Goal: Task Accomplishment & Management: Use online tool/utility

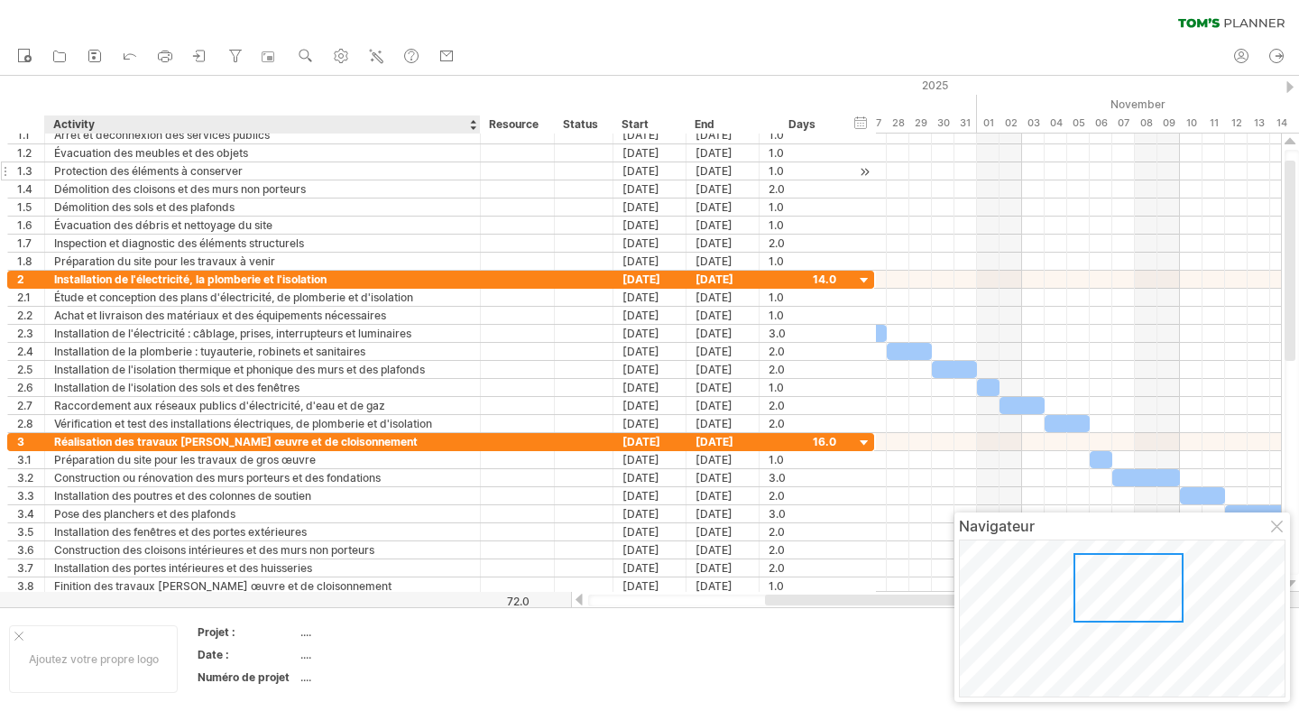
drag, startPoint x: 170, startPoint y: 129, endPoint x: 468, endPoint y: 175, distance: 302.0
click at [469, 175] on div "Trying to reach [DOMAIN_NAME] Connected again... 0% clear filter share" at bounding box center [649, 355] width 1299 height 711
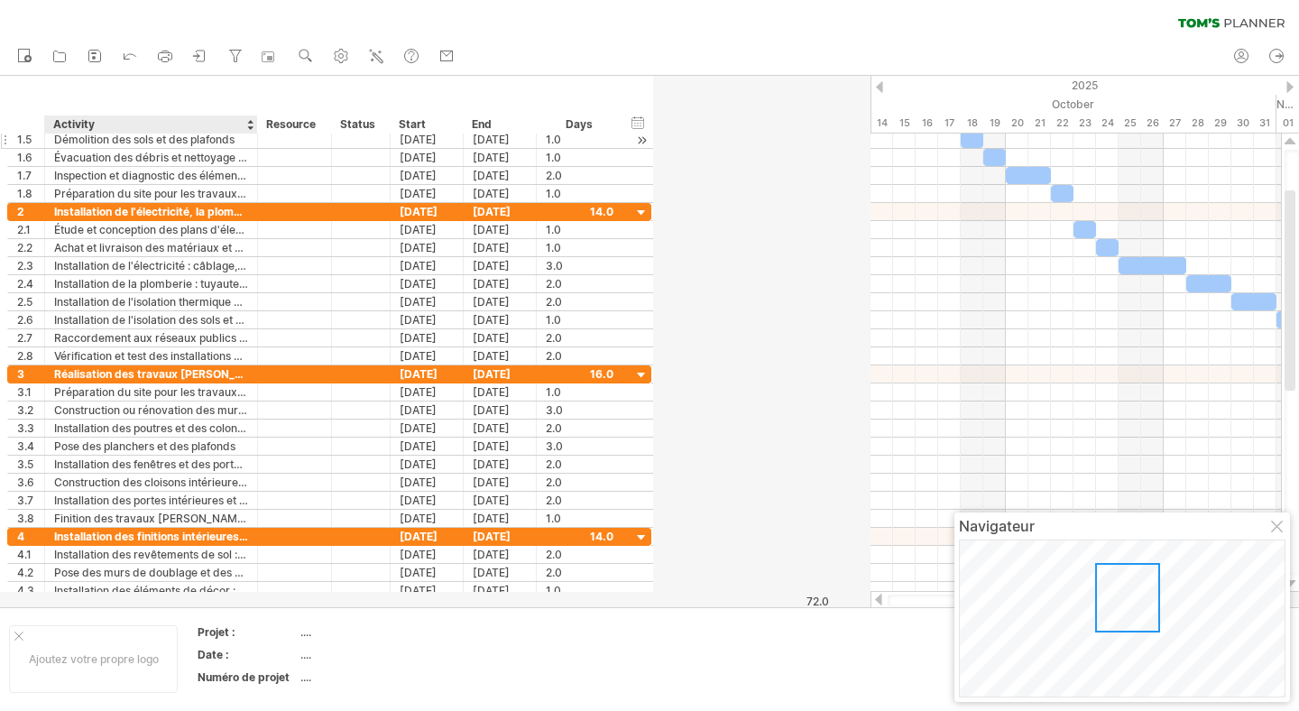
drag, startPoint x: 469, startPoint y: 130, endPoint x: 243, endPoint y: 133, distance: 225.5
click at [243, 133] on div "Trying to reach [DOMAIN_NAME] Connected again... 0% clear filter share" at bounding box center [649, 355] width 1299 height 711
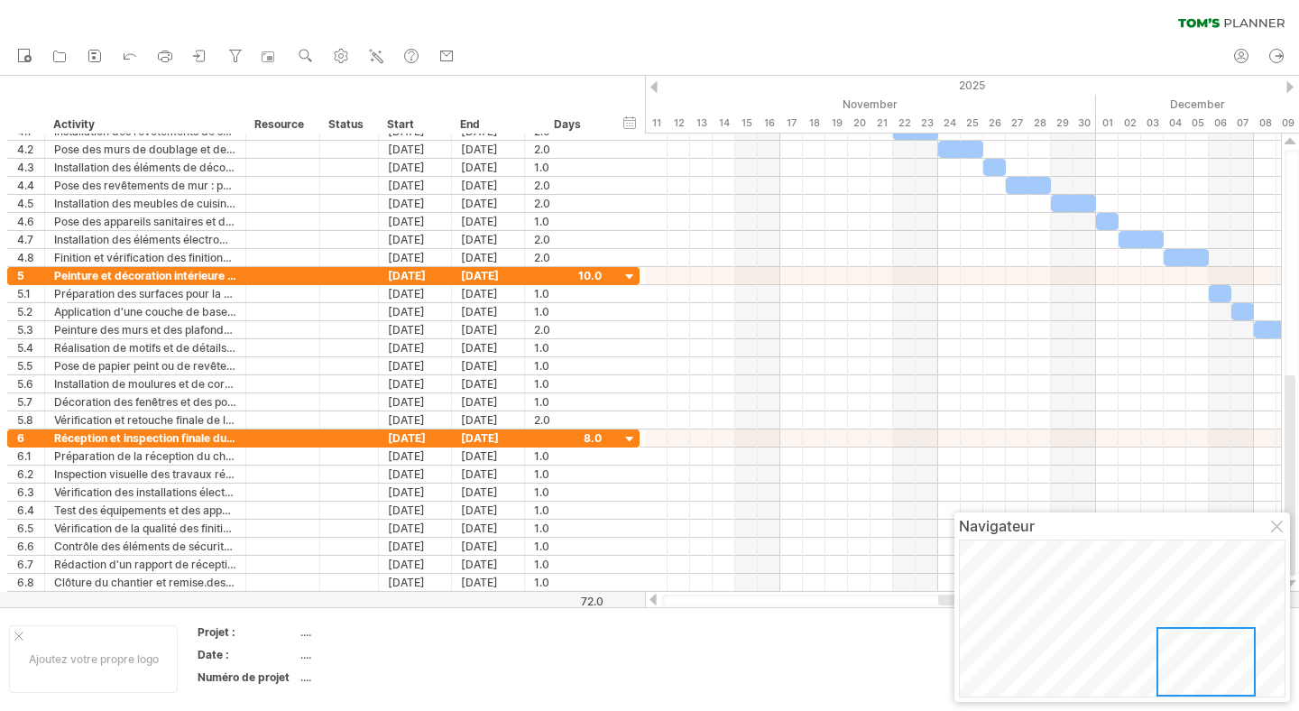
drag, startPoint x: 1133, startPoint y: 598, endPoint x: 1162, endPoint y: 631, distance: 44.1
click at [1162, 631] on div at bounding box center [1205, 661] width 99 height 69
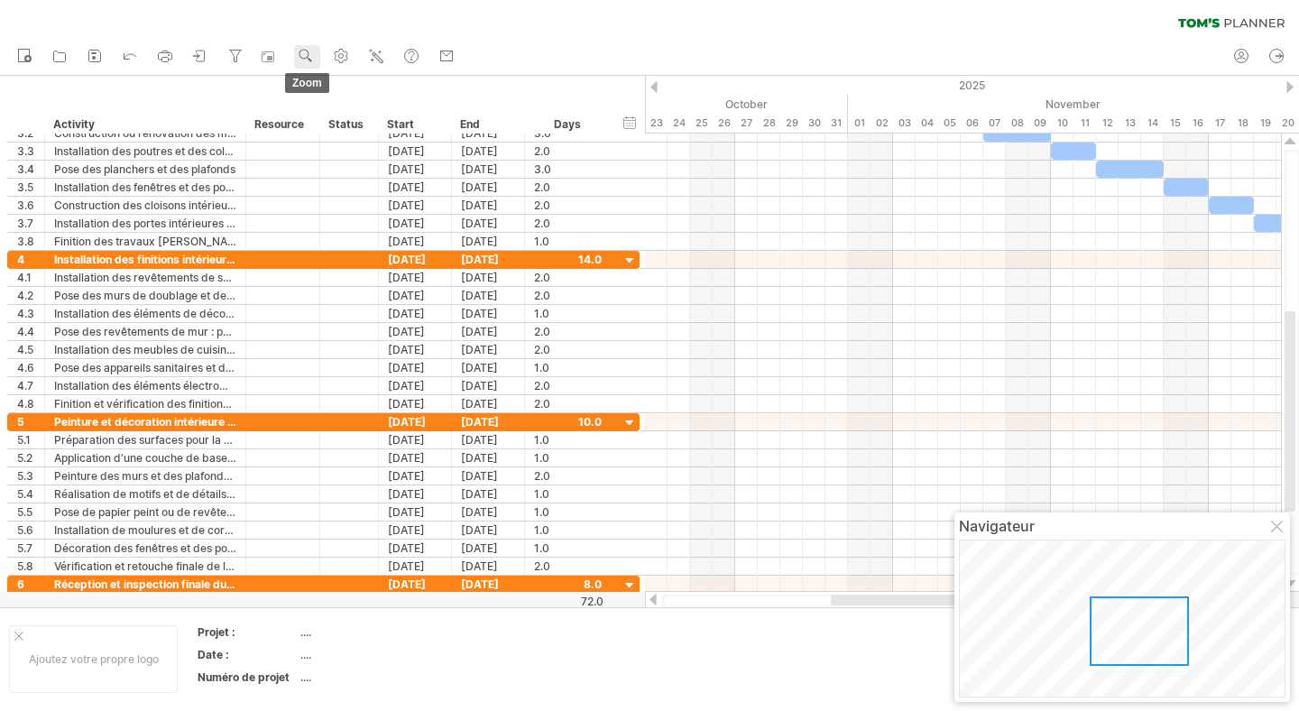
click at [309, 56] on circle at bounding box center [304, 54] width 13 height 13
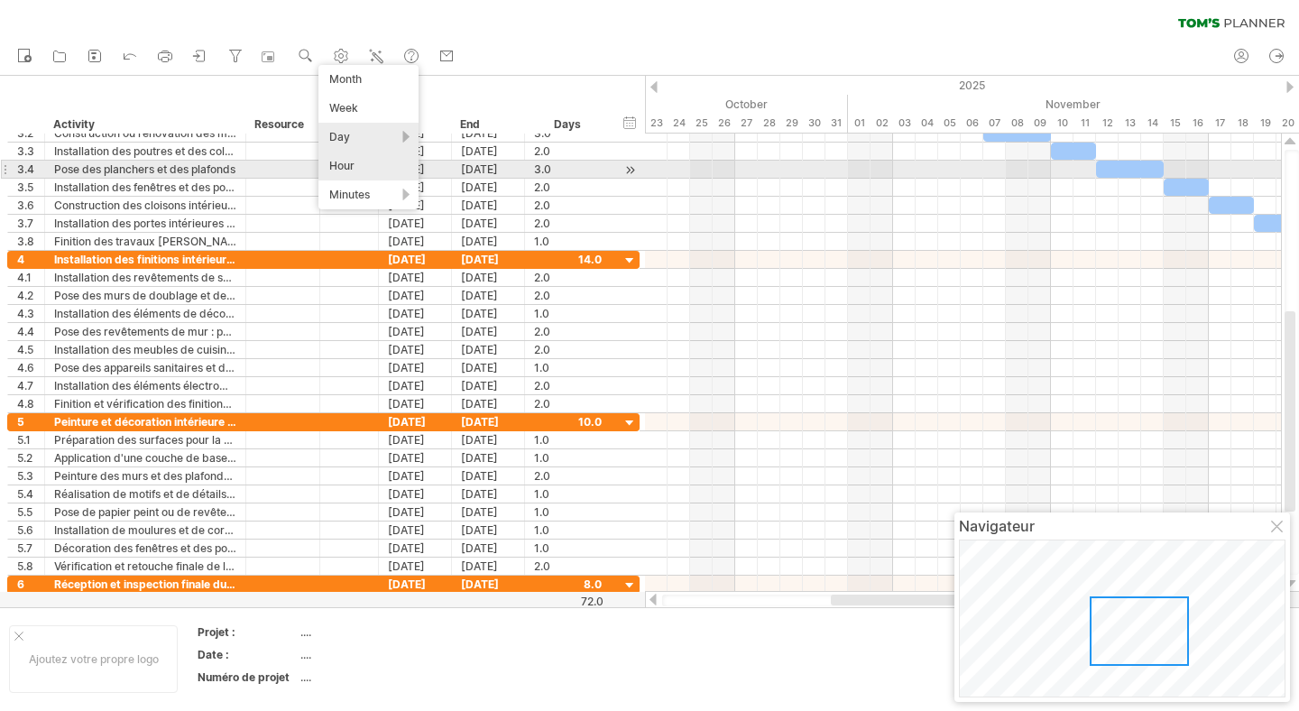
click at [353, 170] on div "Hour" at bounding box center [368, 166] width 100 height 29
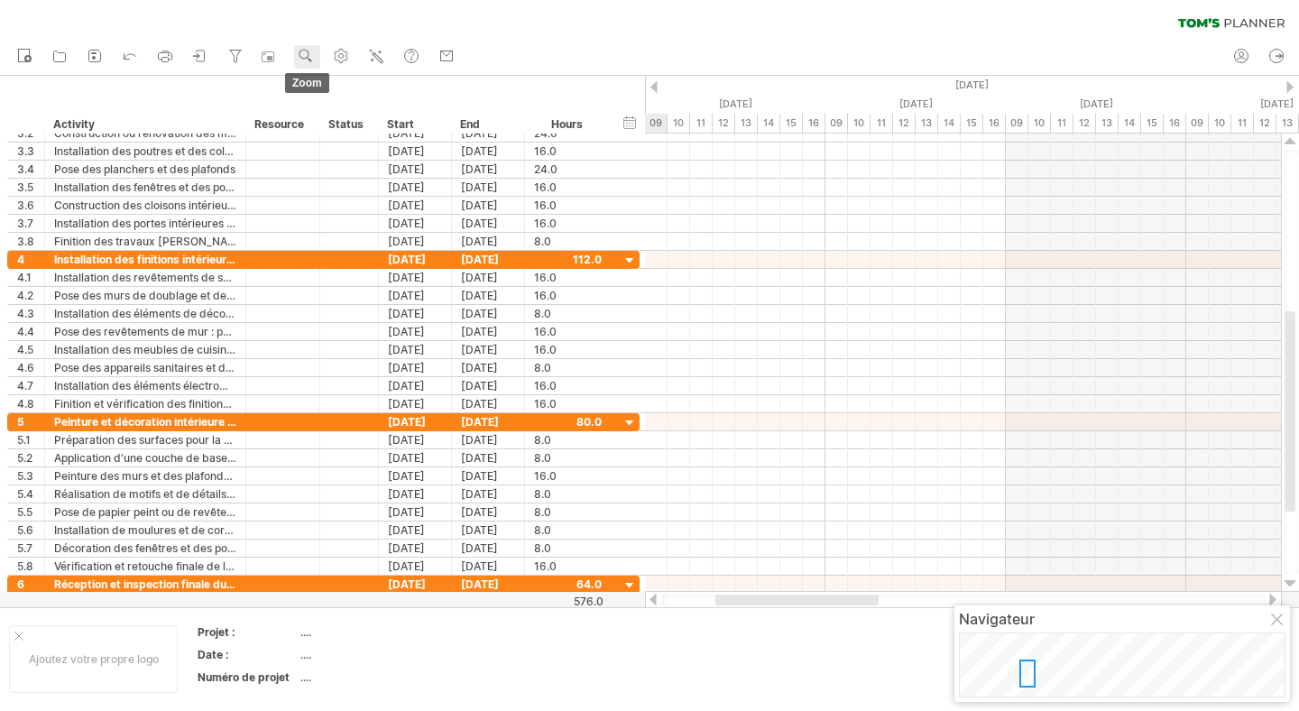
click at [302, 54] on use at bounding box center [306, 56] width 18 height 18
click at [357, 81] on div "Month" at bounding box center [361, 77] width 100 height 29
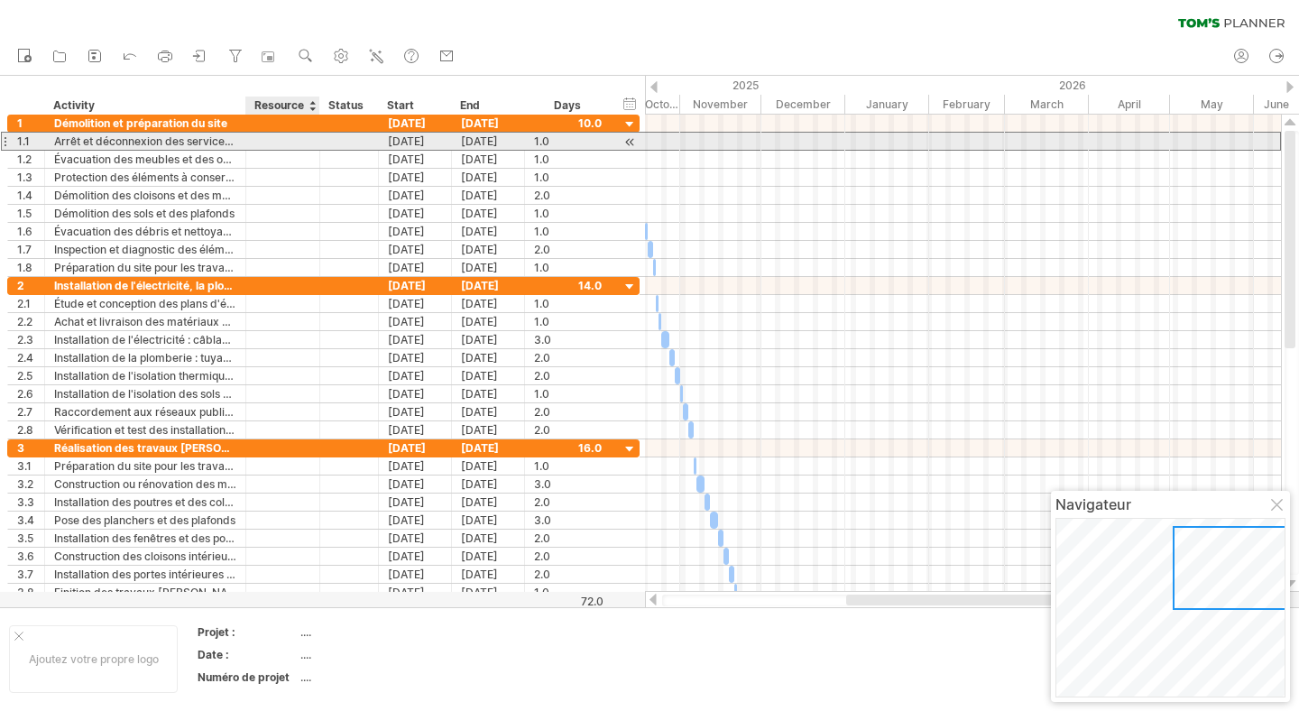
click at [273, 150] on div "**********" at bounding box center [323, 141] width 632 height 19
click at [284, 146] on div at bounding box center [282, 141] width 55 height 17
click at [284, 146] on input "text" at bounding box center [282, 141] width 55 height 17
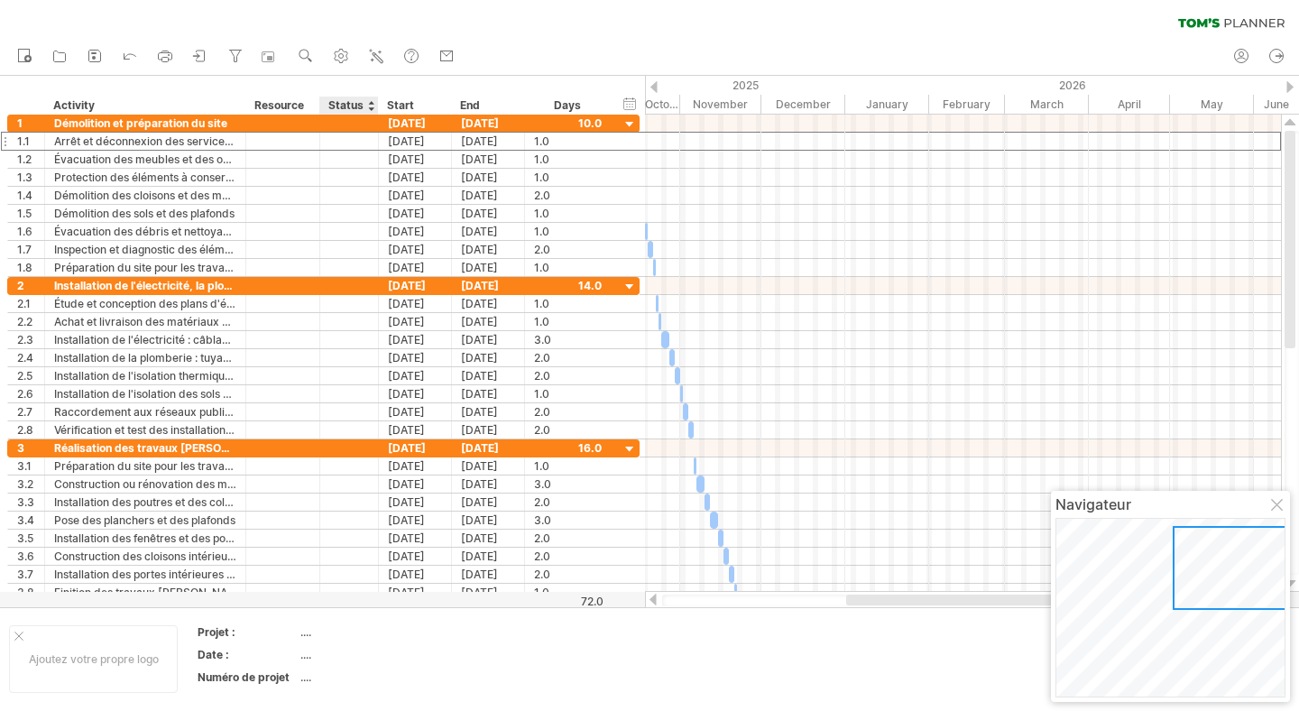
click at [358, 106] on div "Status" at bounding box center [348, 105] width 40 height 18
click at [372, 104] on div at bounding box center [370, 105] width 7 height 18
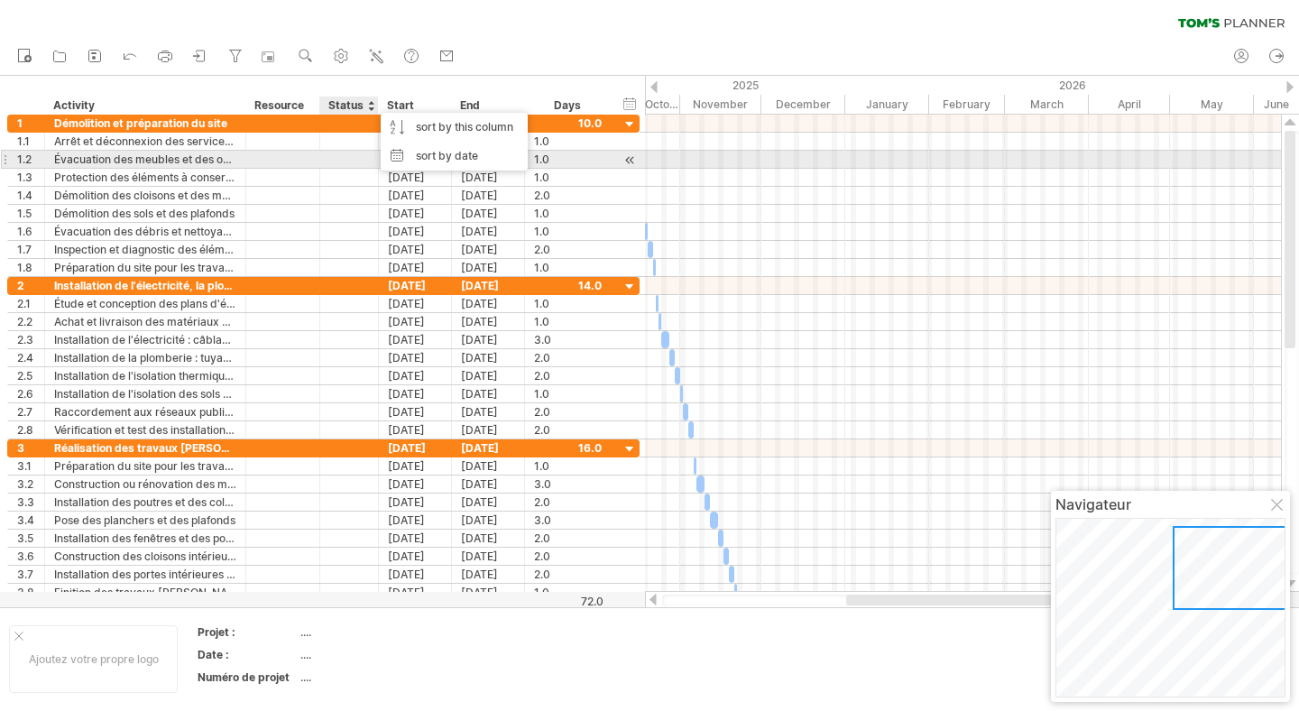
click at [343, 161] on div at bounding box center [349, 159] width 40 height 17
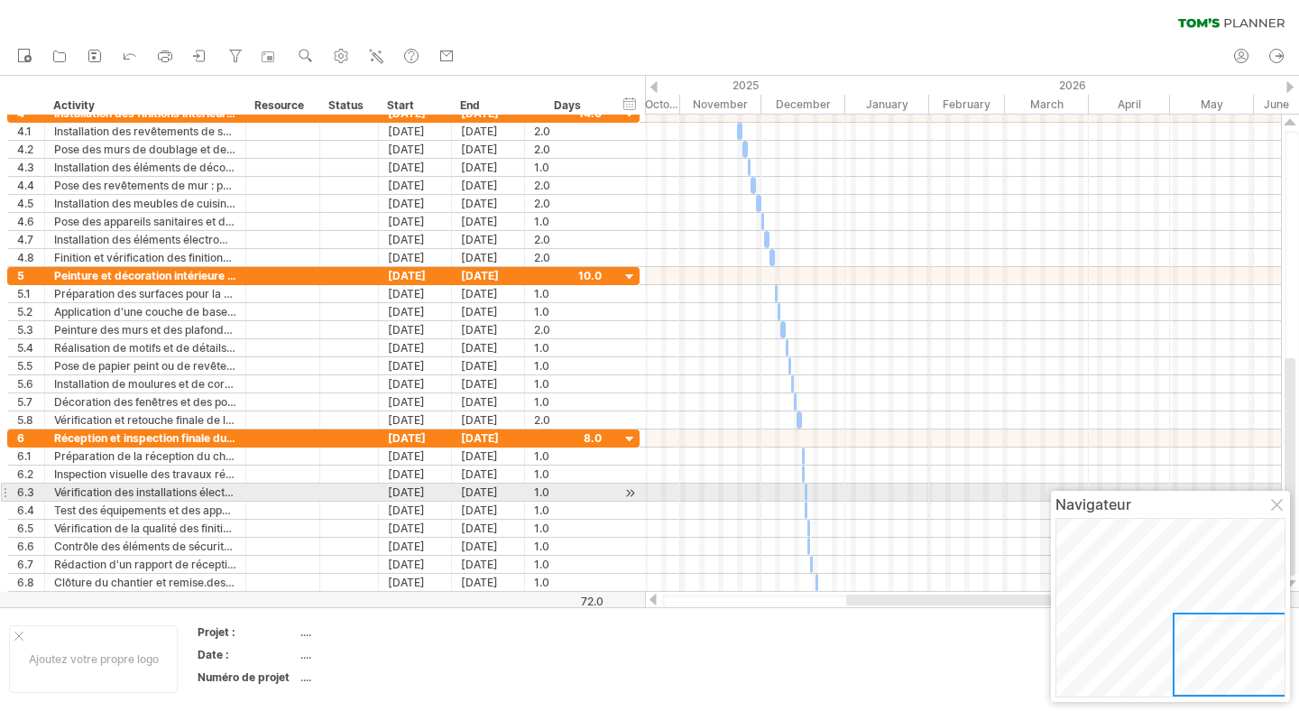
click at [1281, 500] on div at bounding box center [1278, 506] width 14 height 14
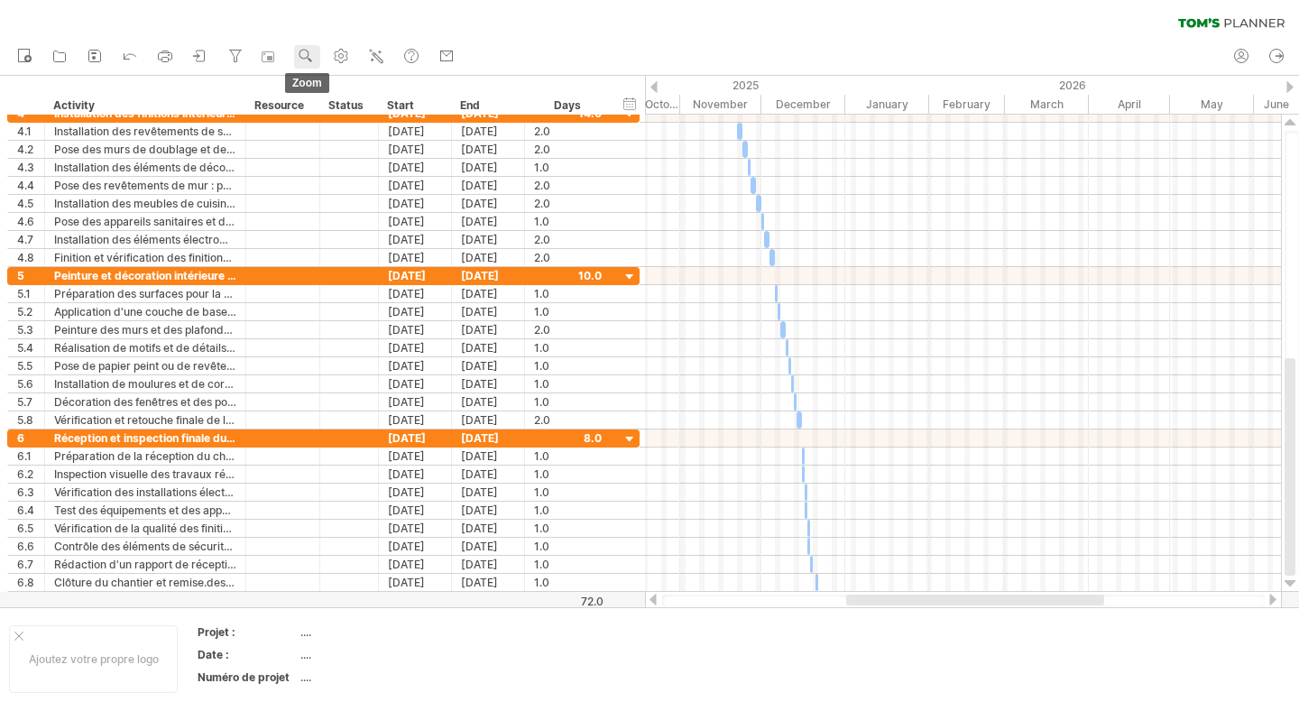
click at [304, 50] on circle at bounding box center [304, 54] width 13 height 13
click at [370, 93] on div "Week" at bounding box center [363, 101] width 100 height 29
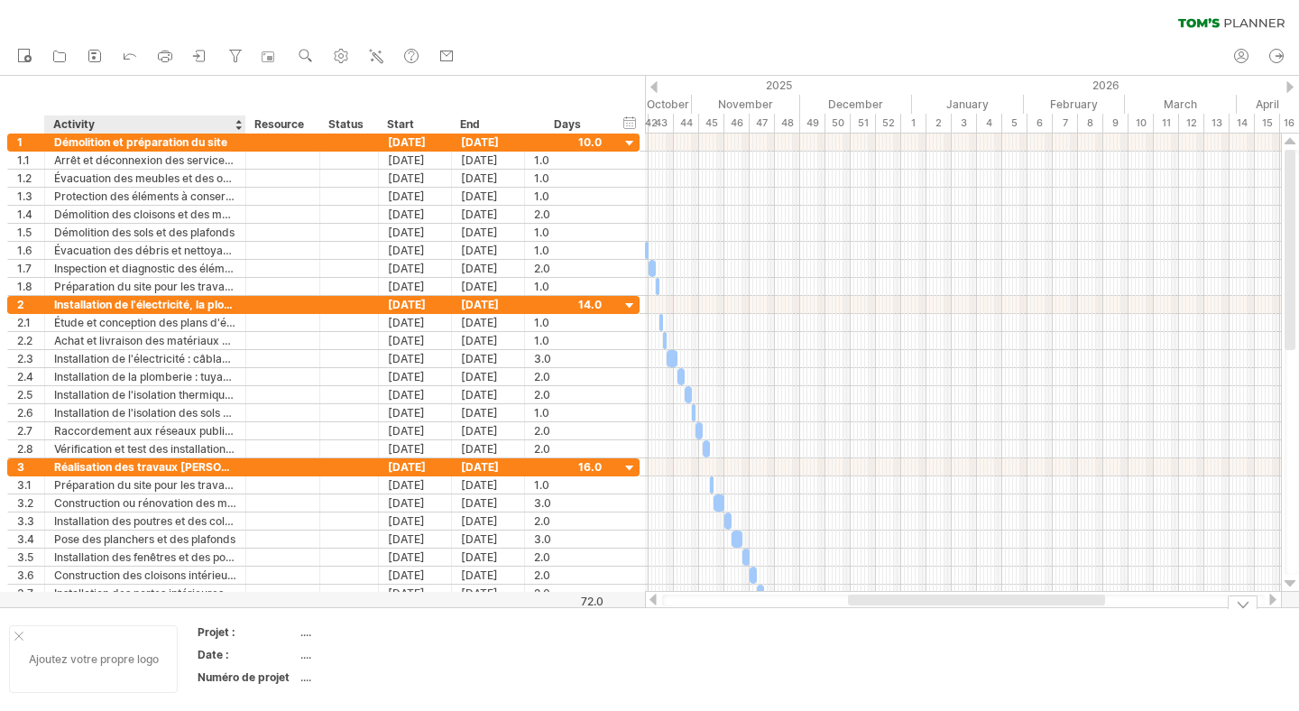
click at [76, 666] on div "Ajoutez votre propre logo" at bounding box center [93, 659] width 169 height 68
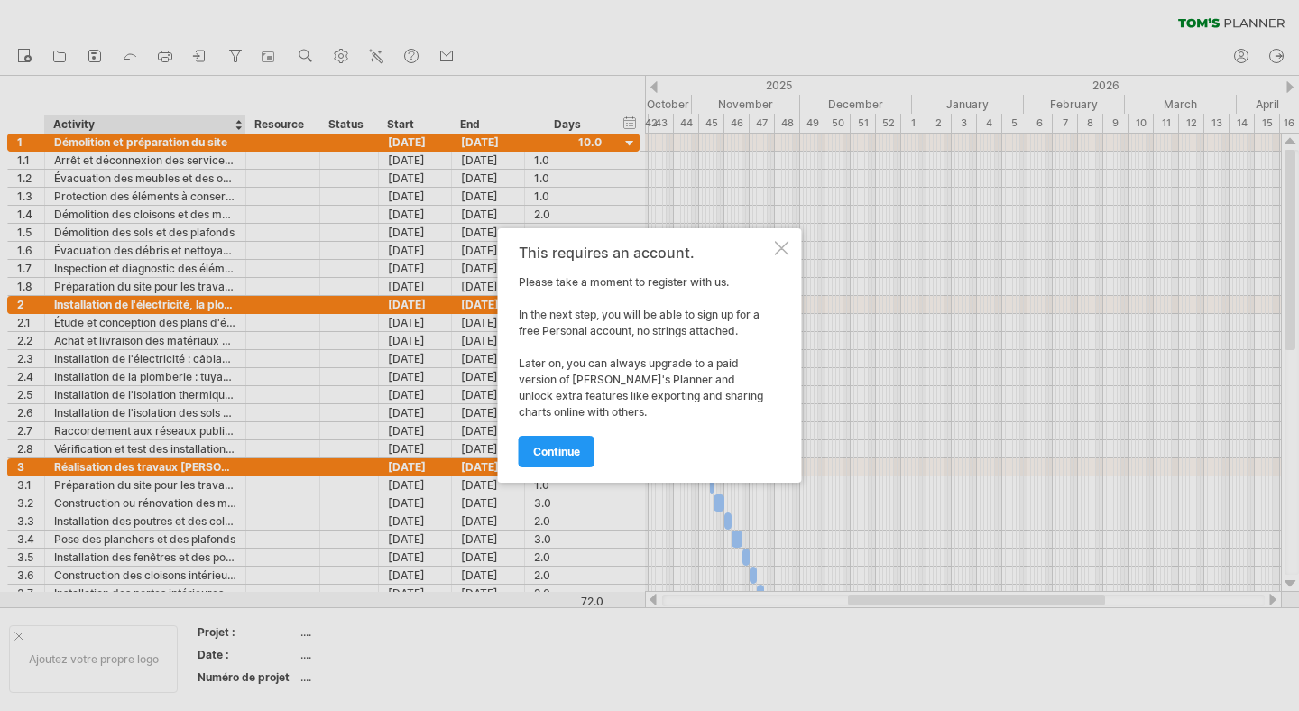
click at [781, 248] on div at bounding box center [782, 248] width 14 height 14
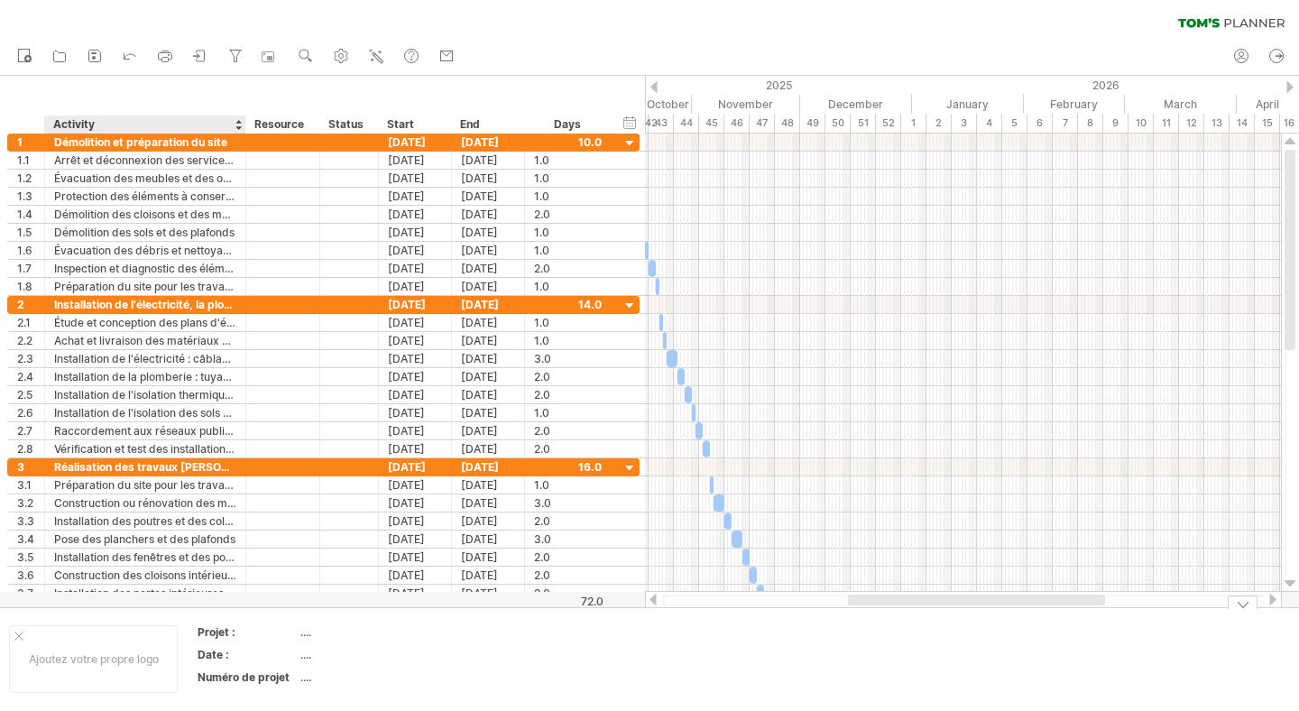
click at [245, 651] on div "Date :" at bounding box center [246, 654] width 99 height 15
click at [300, 634] on div "...." at bounding box center [376, 631] width 152 height 15
click at [305, 634] on input "text" at bounding box center [372, 631] width 144 height 15
click at [114, 664] on div "Ajoutez votre propre logo" at bounding box center [93, 659] width 169 height 68
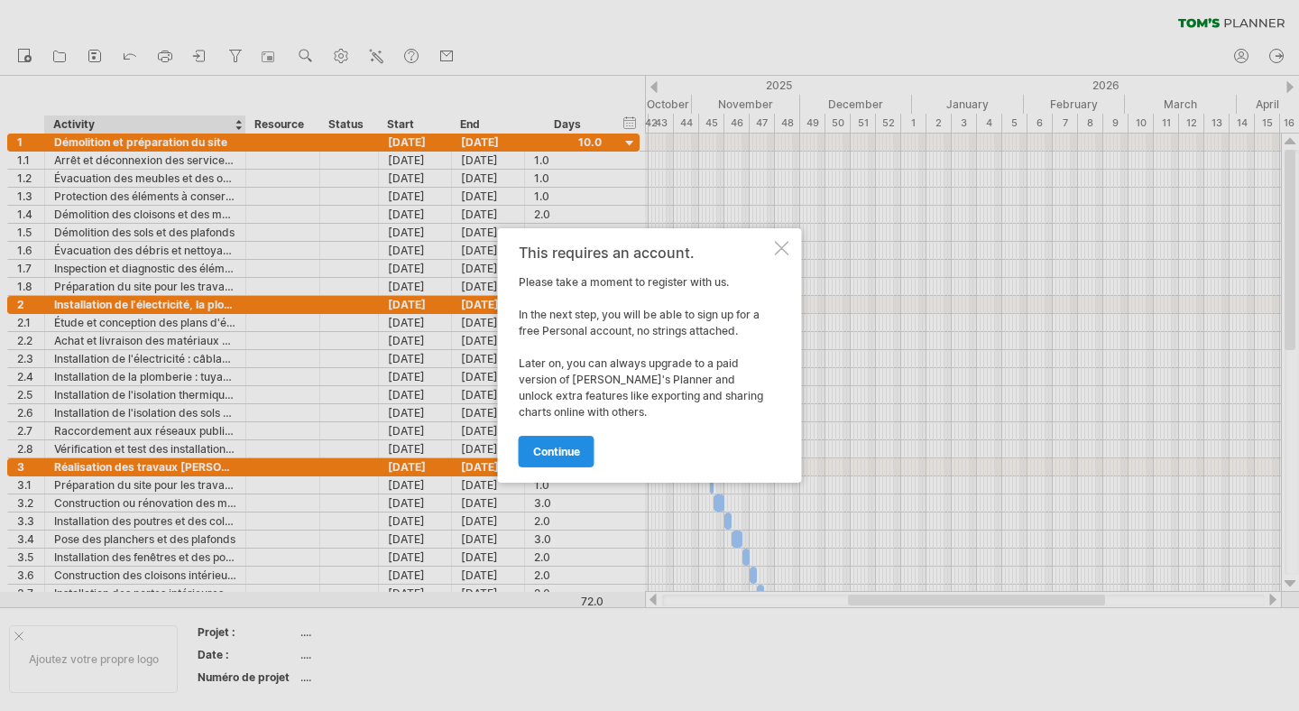
click at [554, 450] on span "continue" at bounding box center [556, 452] width 47 height 14
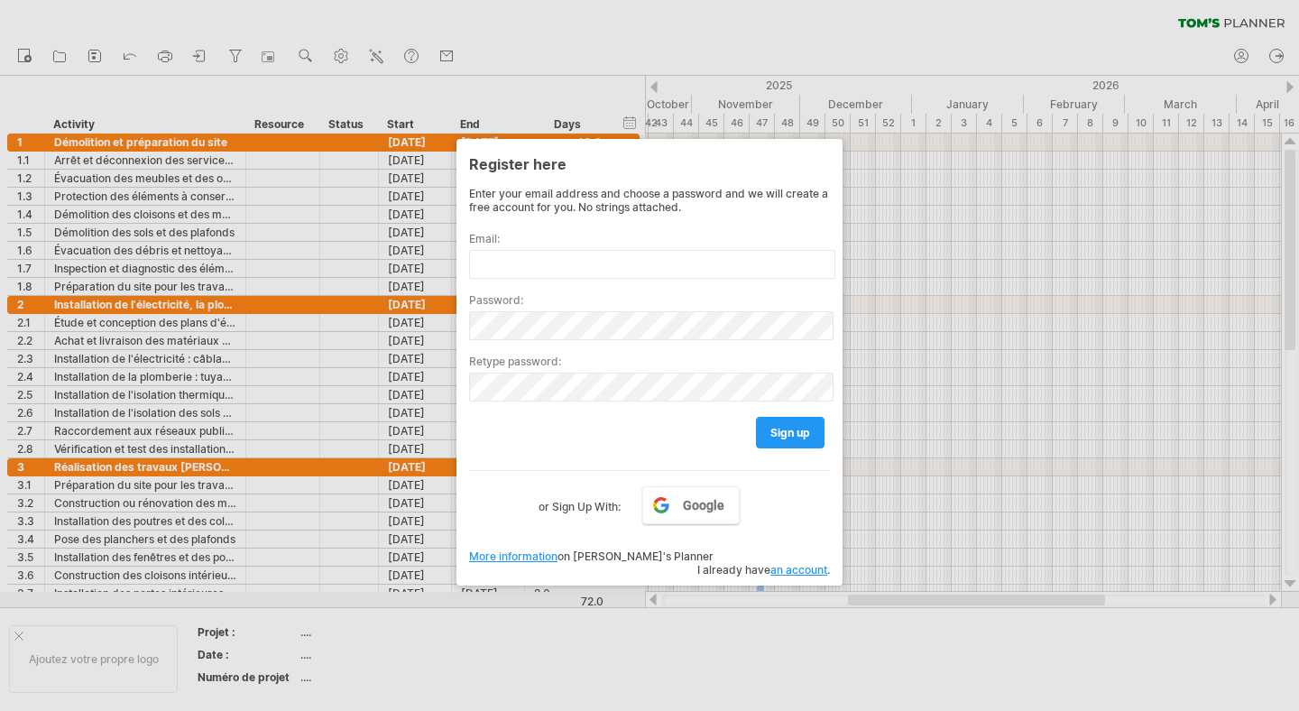
click at [862, 599] on div at bounding box center [649, 355] width 1299 height 711
click at [704, 669] on div at bounding box center [649, 355] width 1299 height 711
click at [930, 280] on div at bounding box center [649, 355] width 1299 height 711
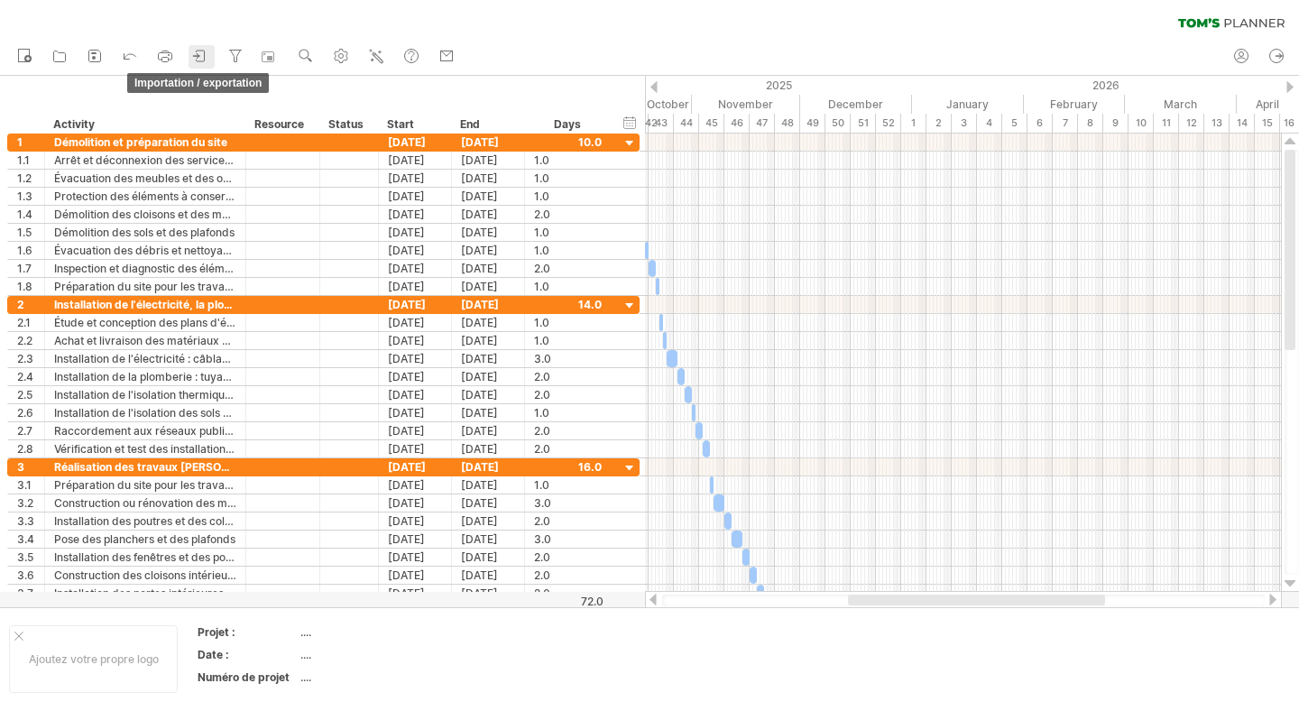
click at [196, 57] on icon at bounding box center [200, 56] width 18 height 18
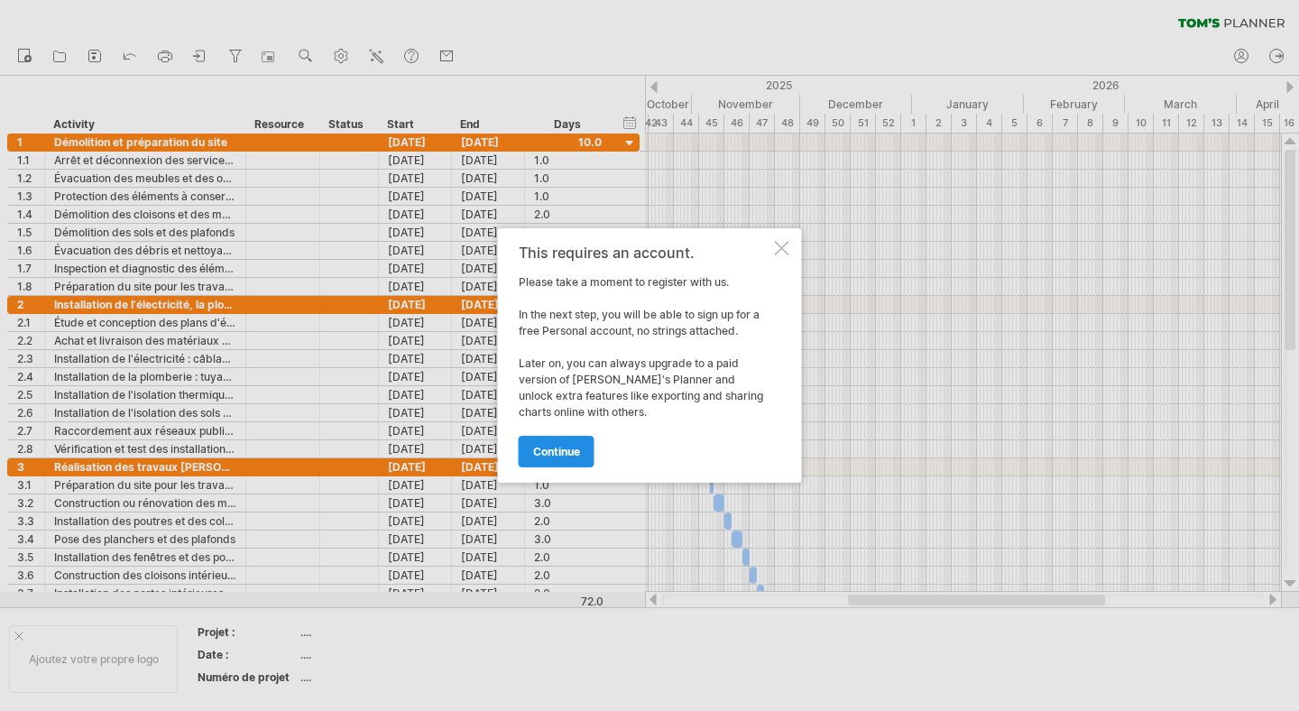
click at [579, 455] on link "continue" at bounding box center [557, 452] width 76 height 32
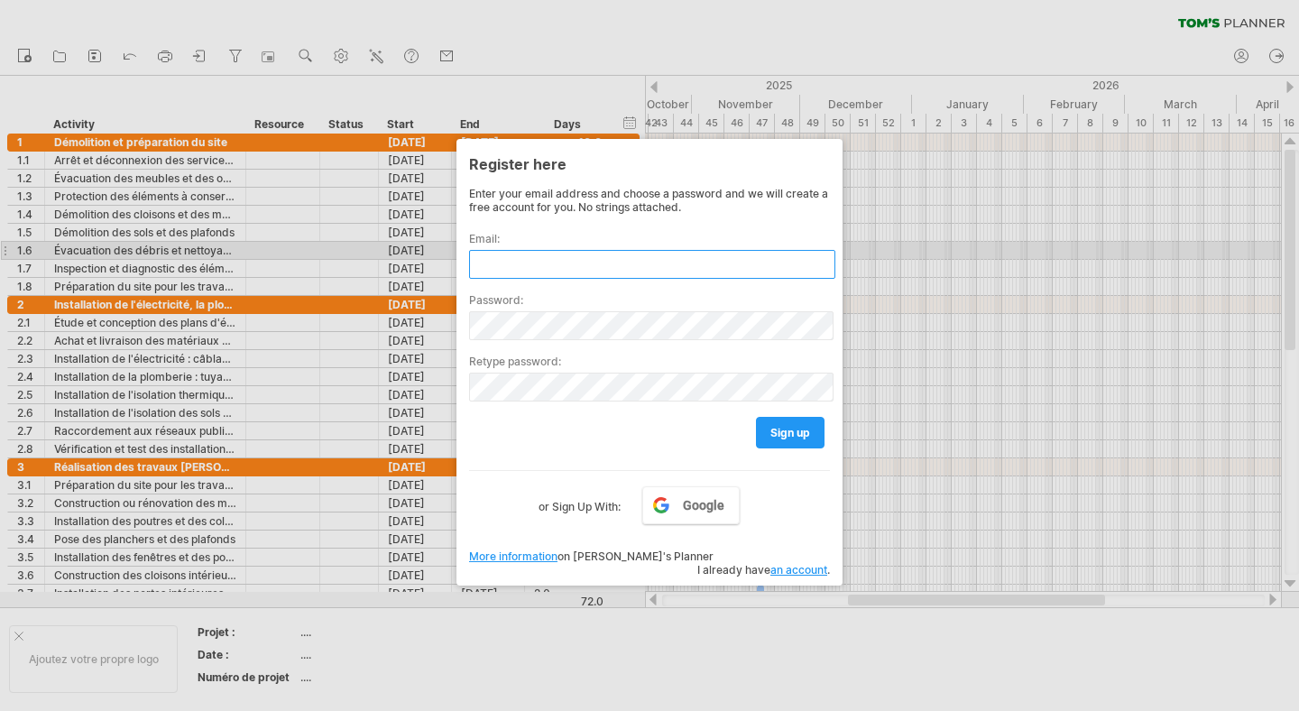
click at [671, 253] on input "text" at bounding box center [652, 264] width 366 height 29
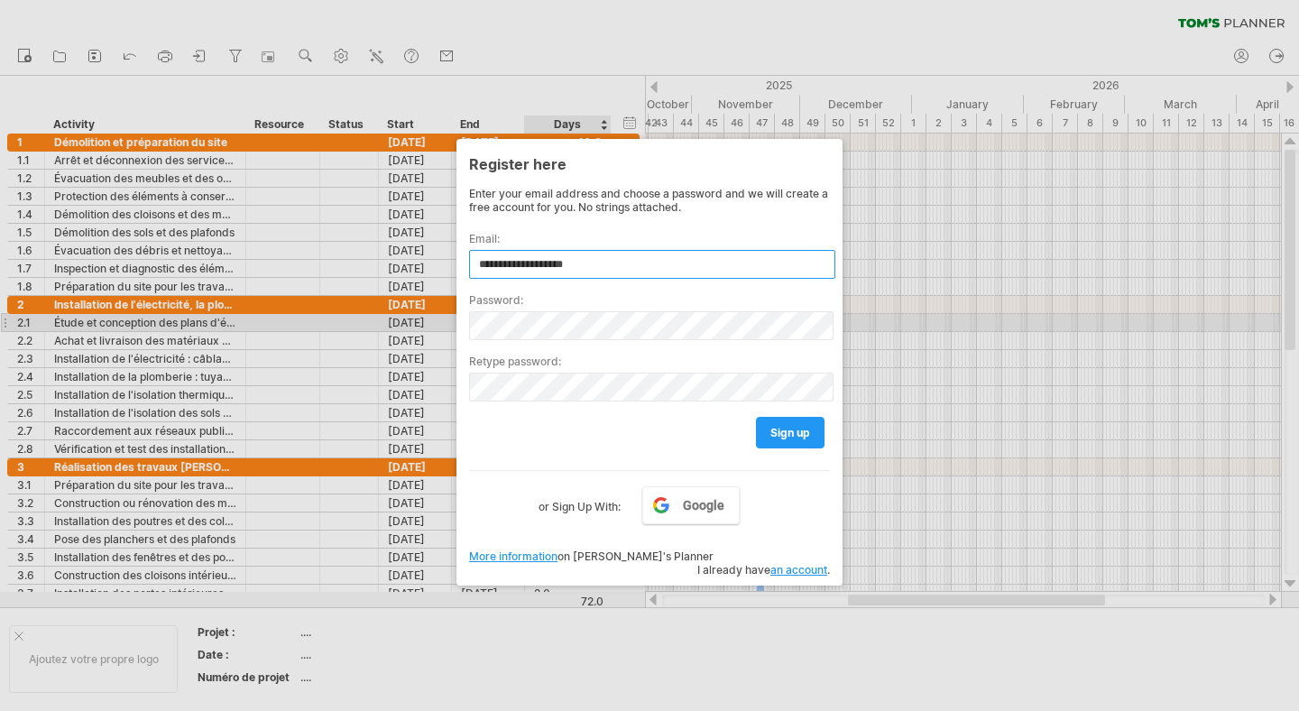
type input "**********"
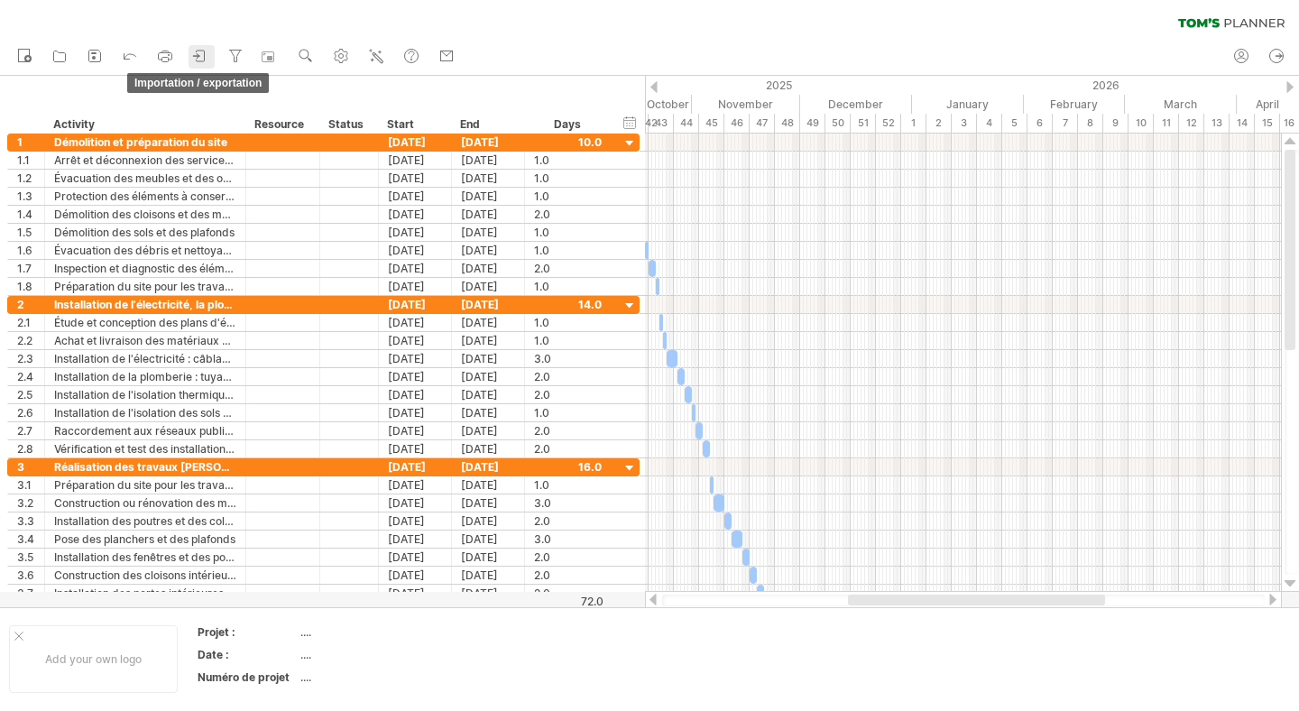
click at [209, 54] on icon at bounding box center [200, 56] width 18 height 18
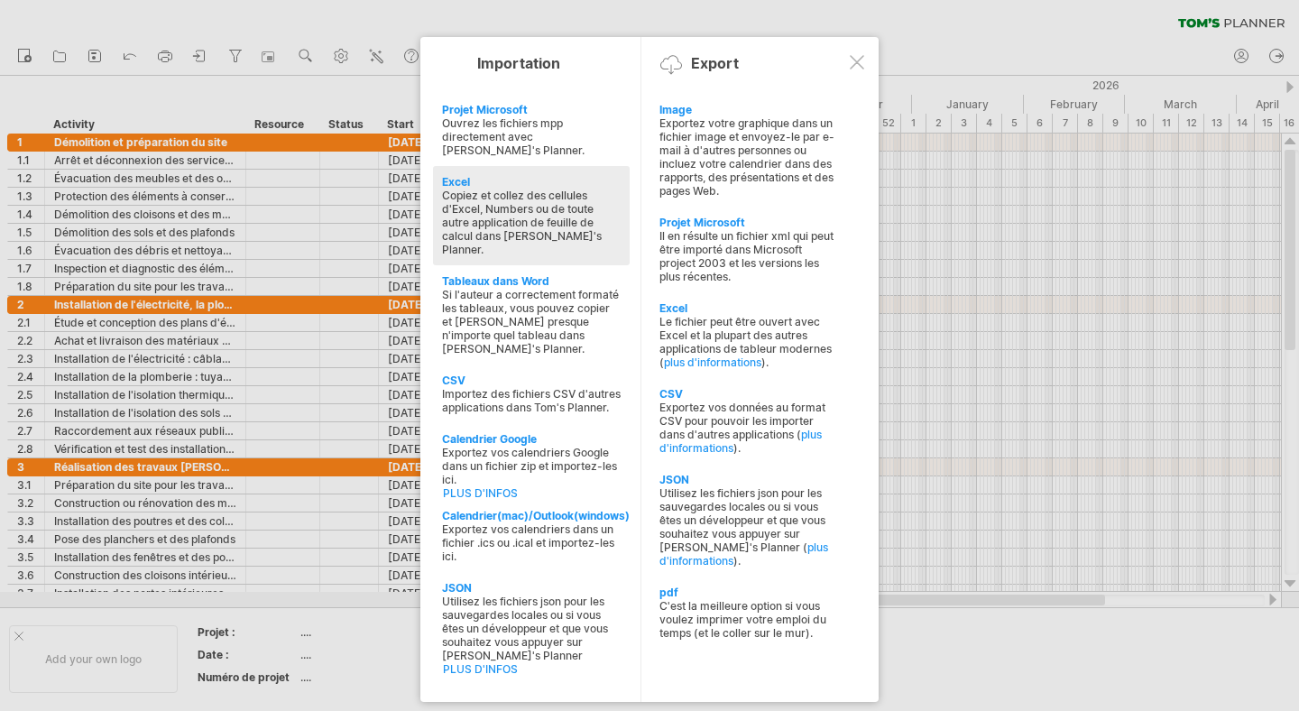
click at [578, 216] on div "Copiez et collez des cellules d'Excel, Numbers ou de toute autre application de…" at bounding box center [531, 222] width 179 height 68
type textarea "**********"
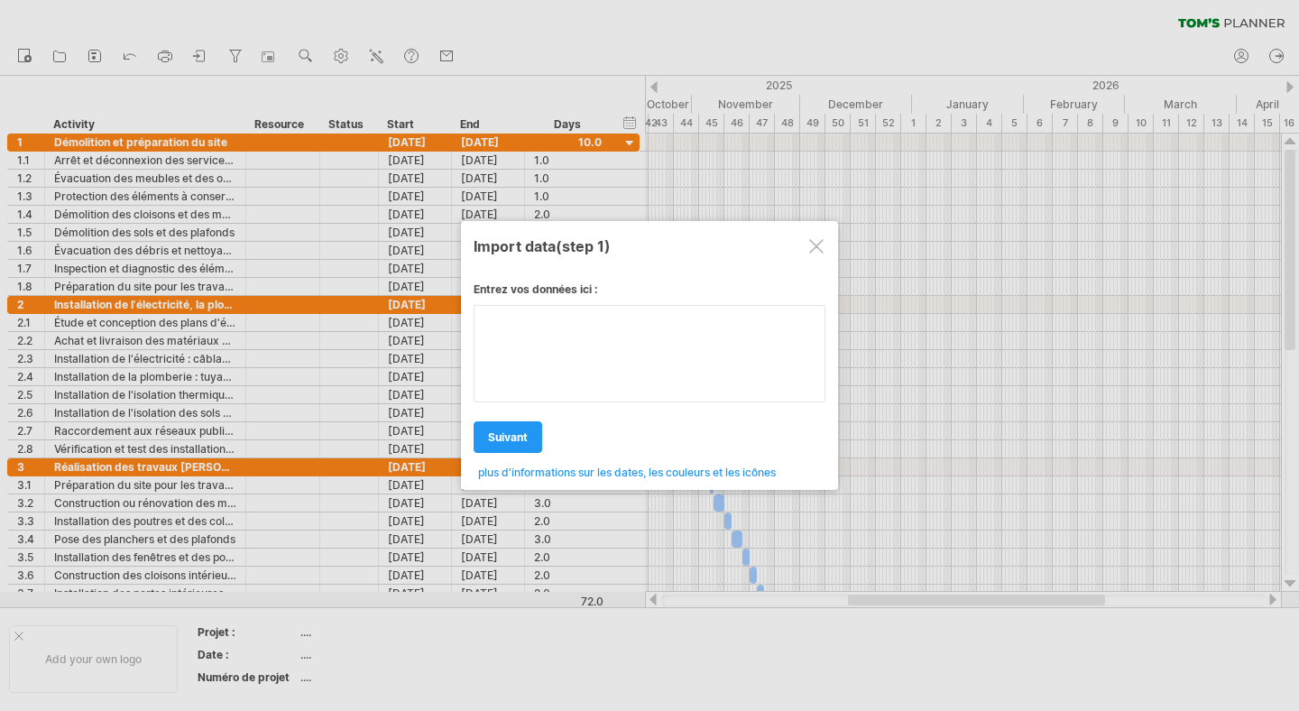
click at [579, 363] on div "Entrez vos données ici : Your data: Weekend days ' mon tue SUIVANT next" at bounding box center [649, 374] width 352 height 210
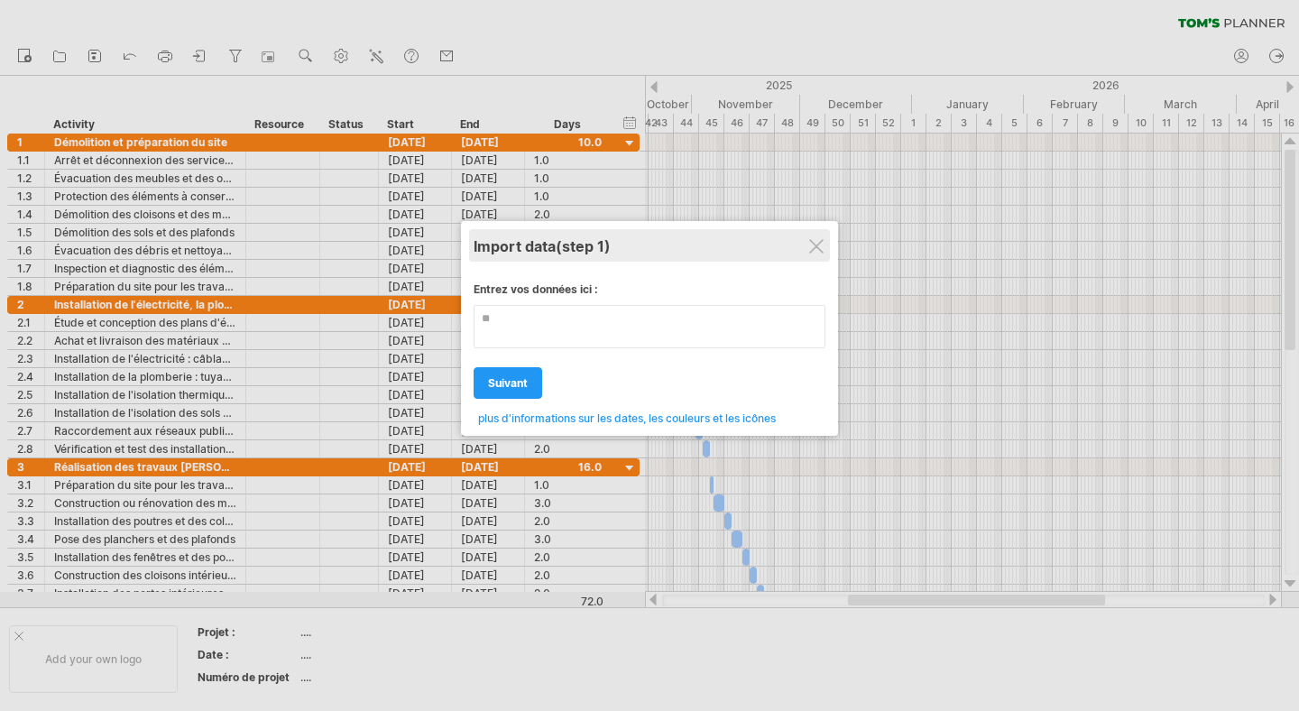
type textarea "*"
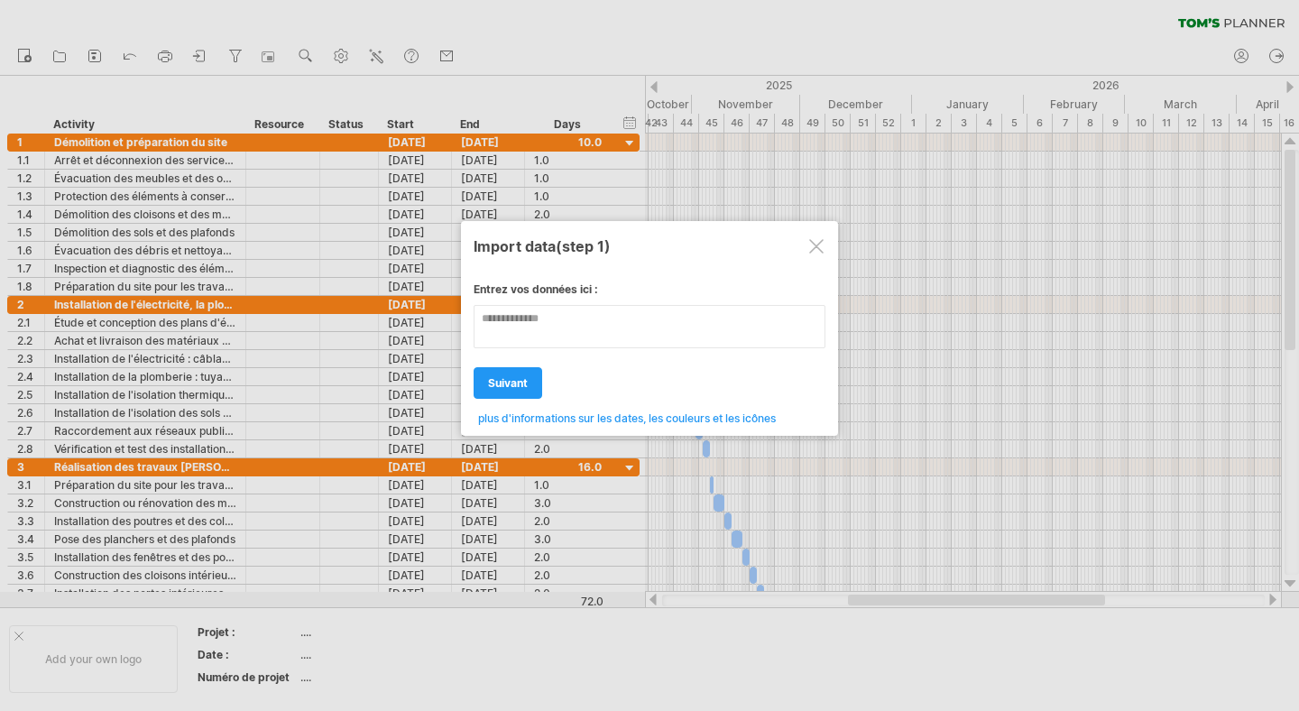
type textarea "**********"
drag, startPoint x: 572, startPoint y: 355, endPoint x: 478, endPoint y: 392, distance: 100.8
click at [478, 392] on link "SUIVANT" at bounding box center [507, 383] width 69 height 32
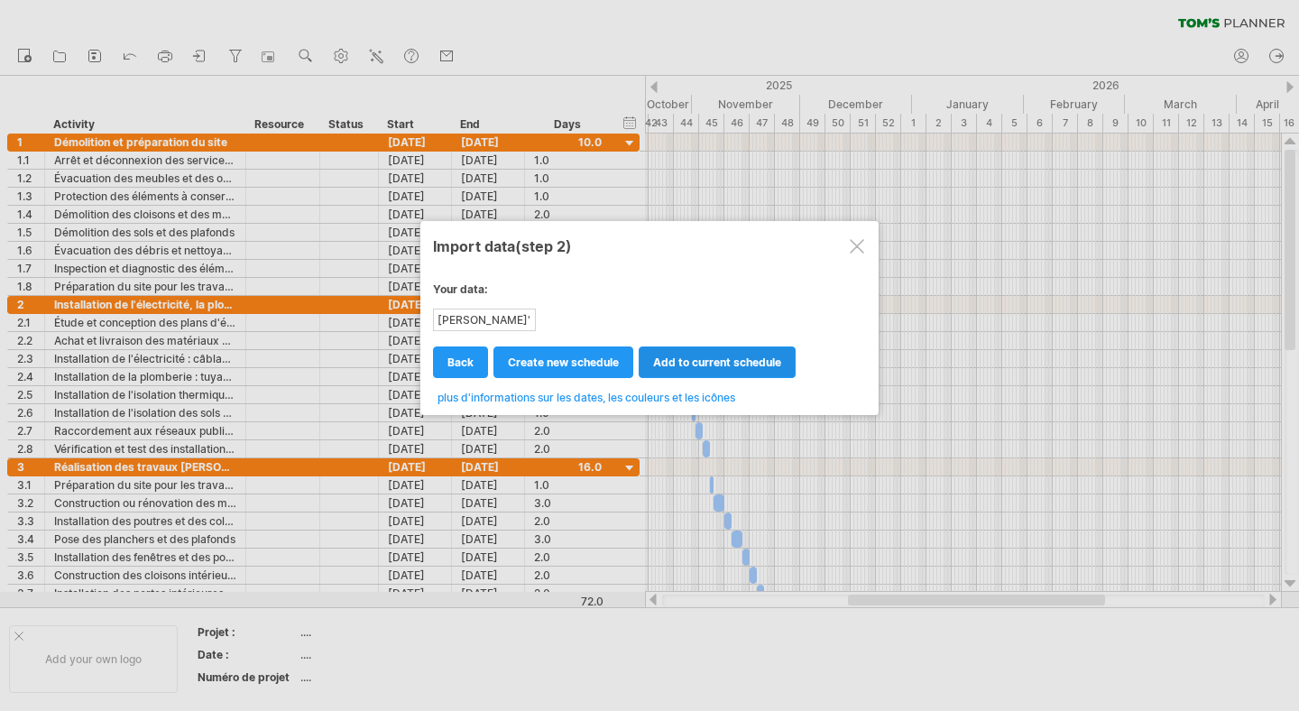
click at [694, 361] on span "add to current schedule" at bounding box center [717, 362] width 128 height 14
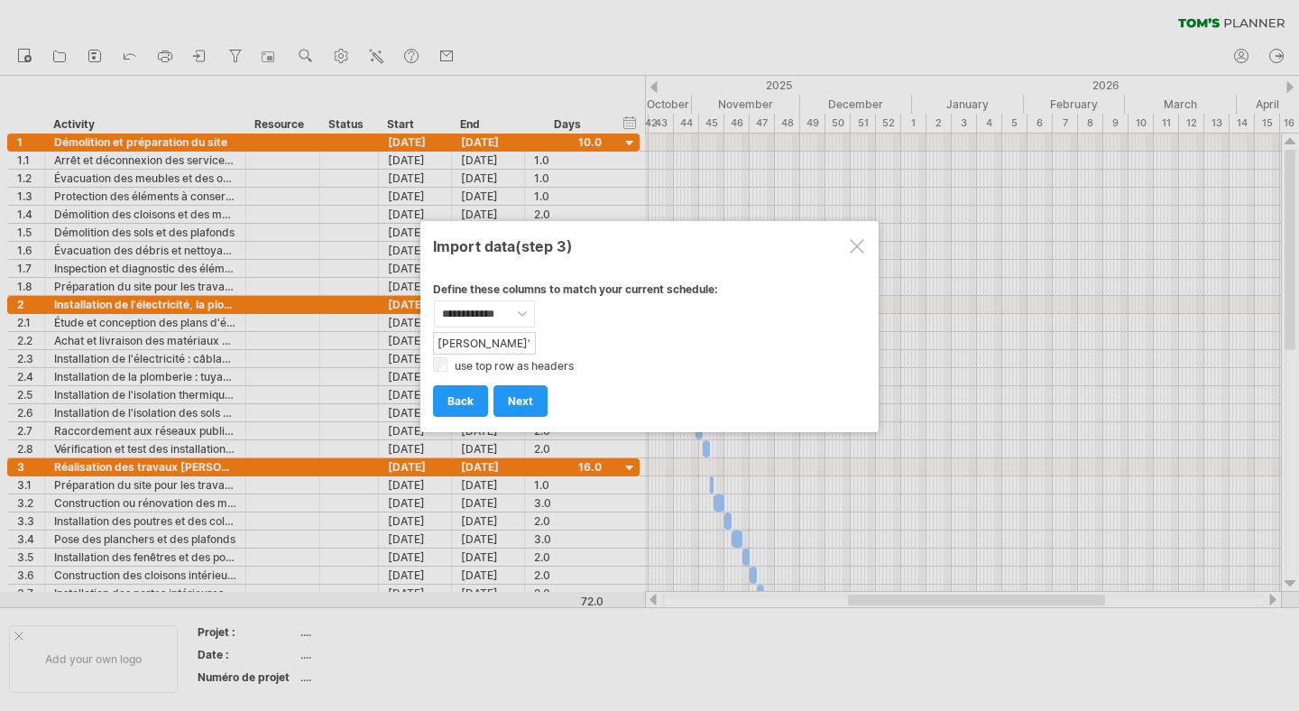
click at [854, 248] on div at bounding box center [857, 246] width 14 height 14
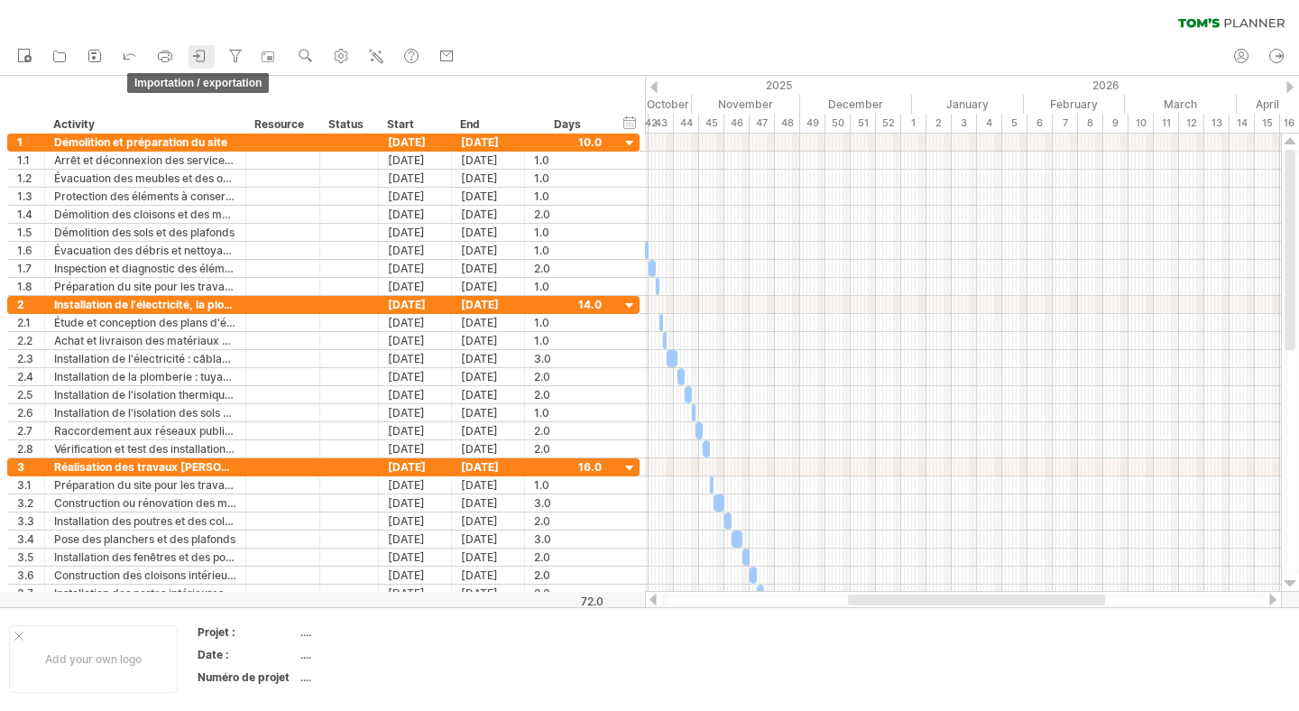
click at [205, 56] on icon at bounding box center [201, 56] width 8 height 11
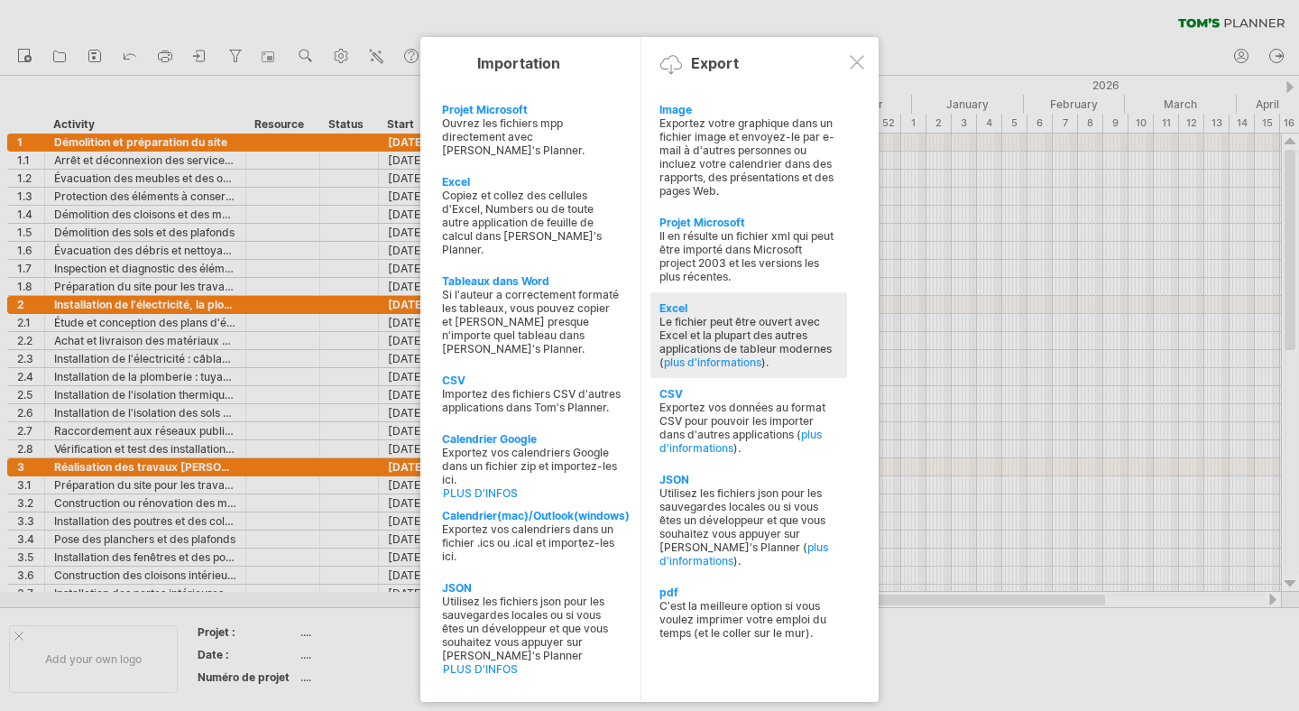
click at [782, 358] on div "Le fichier peut être ouvert avec Excel et la plupart des autres applications de…" at bounding box center [748, 342] width 179 height 54
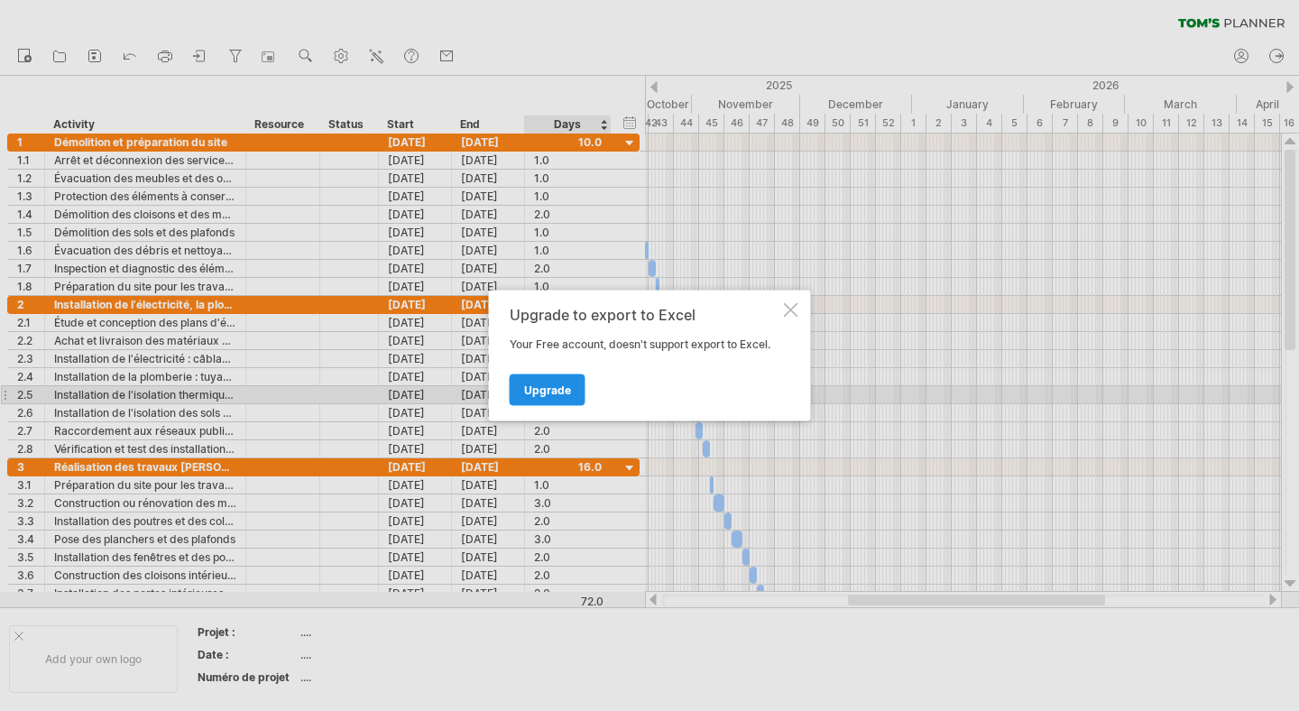
click at [554, 388] on span "Upgrade" at bounding box center [547, 390] width 47 height 14
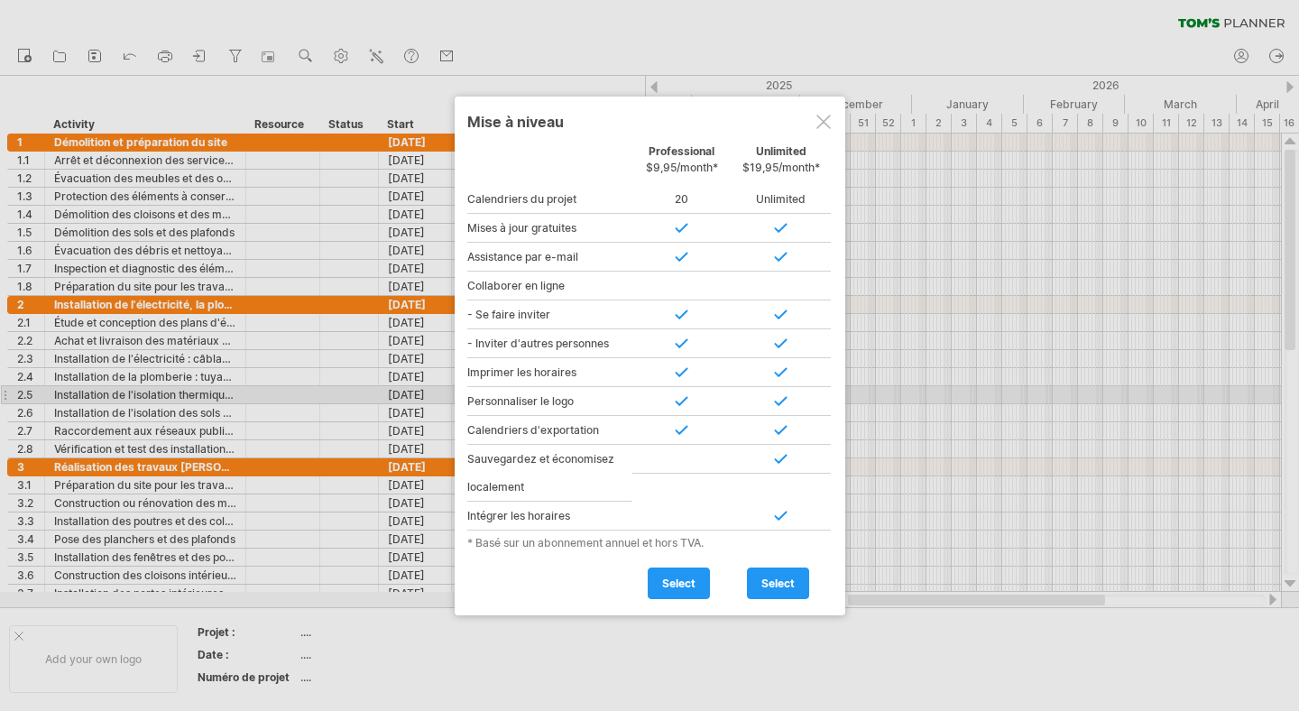
click at [827, 117] on div at bounding box center [823, 122] width 14 height 14
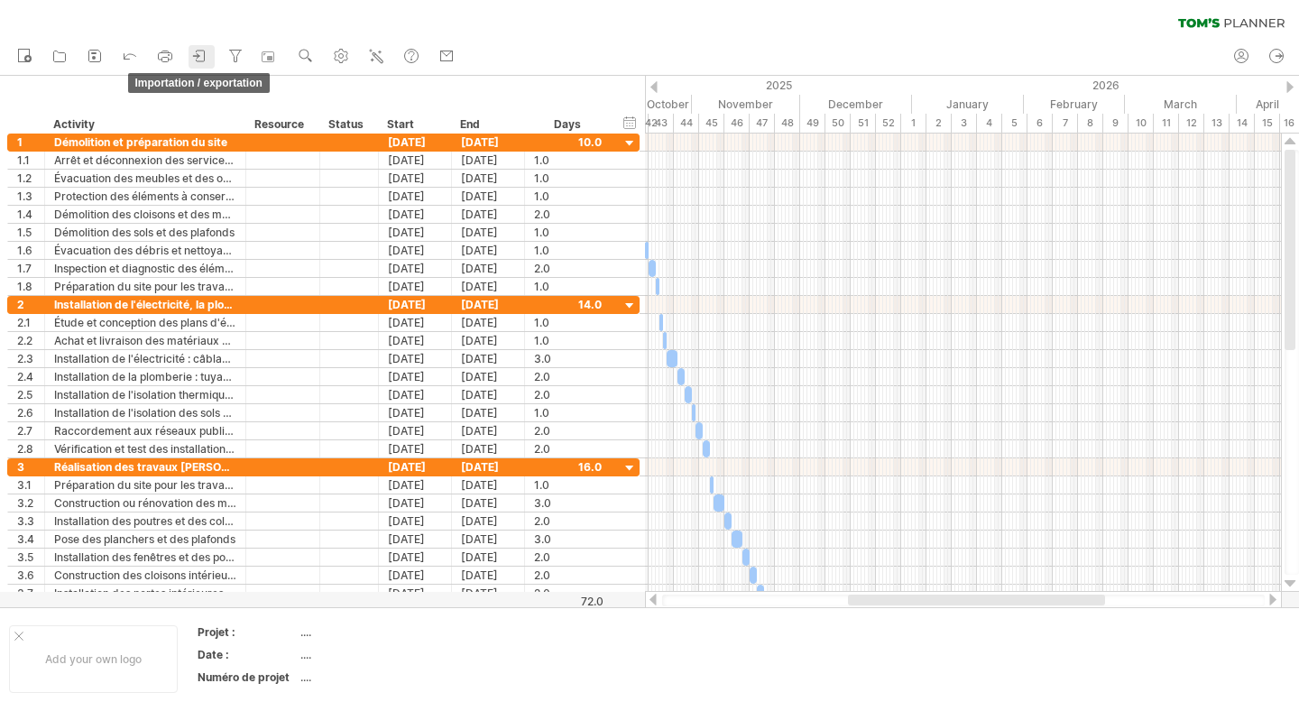
click at [195, 55] on icon at bounding box center [200, 56] width 18 height 18
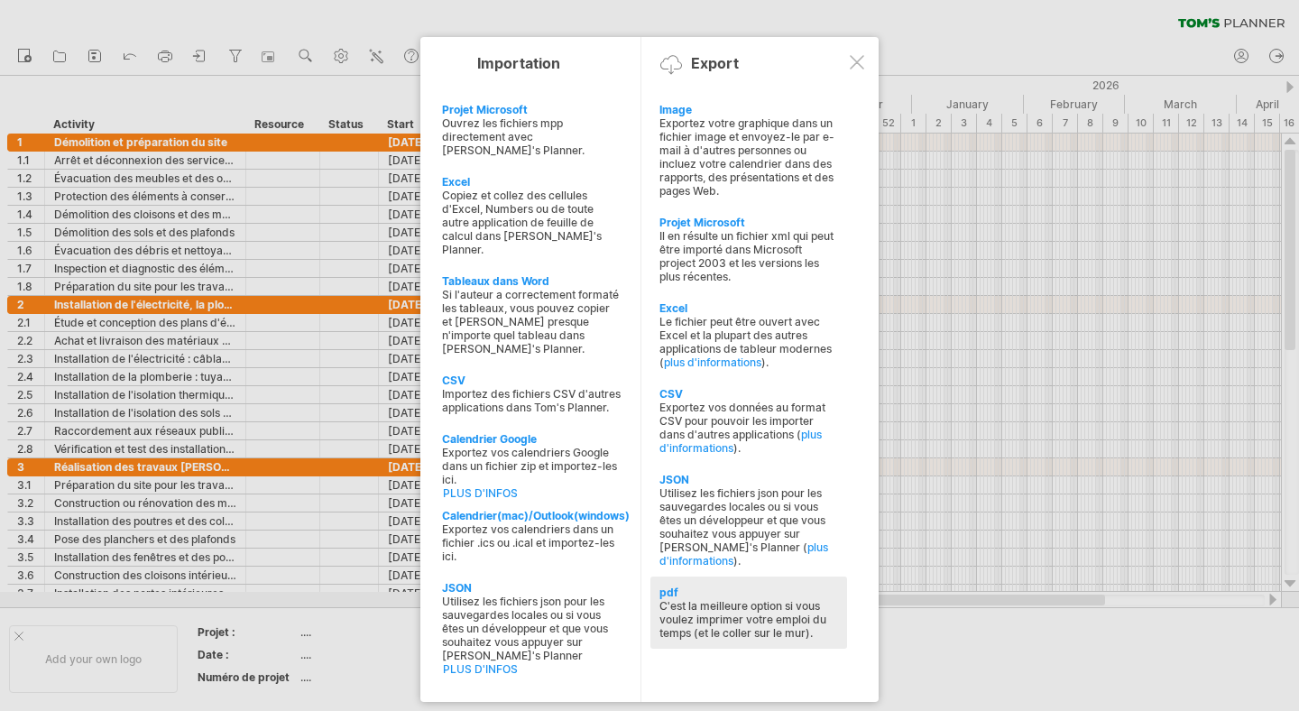
click at [744, 611] on div "C'est la meilleure option si vous voulez imprimer votre emploi du temps (et le …" at bounding box center [748, 619] width 179 height 41
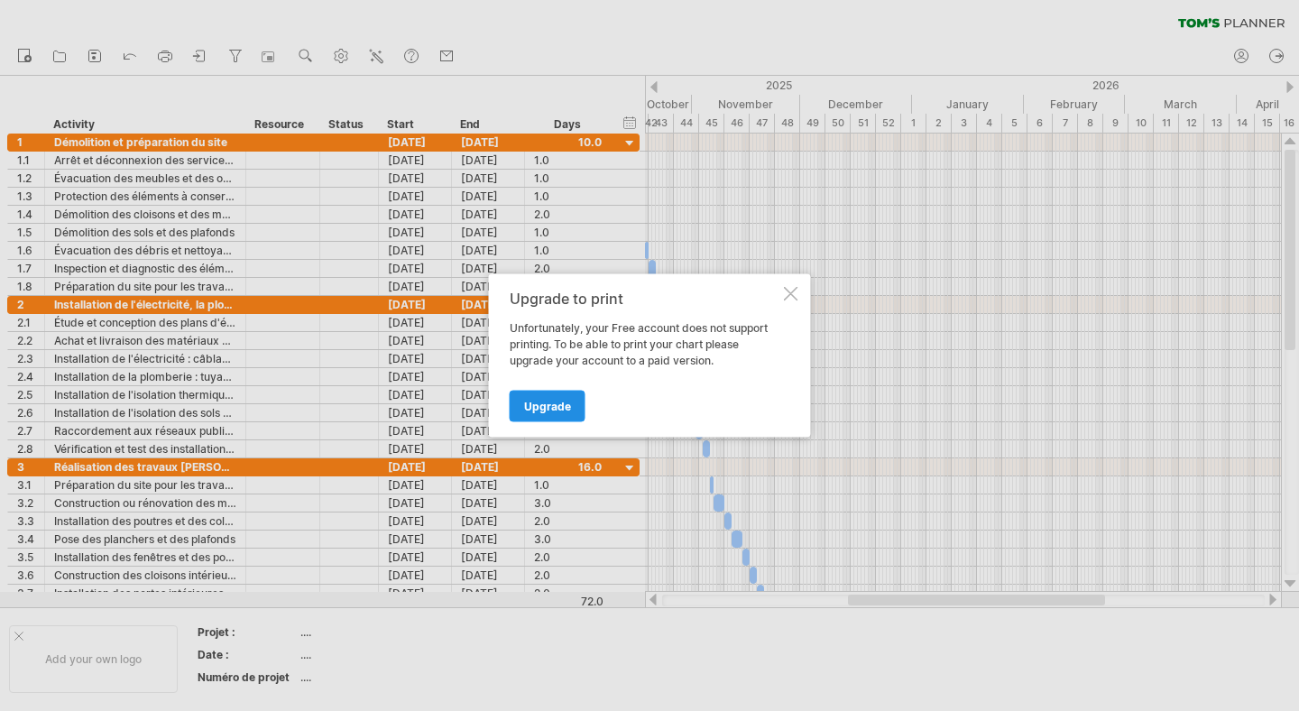
click at [559, 405] on span "Upgrade" at bounding box center [547, 407] width 47 height 14
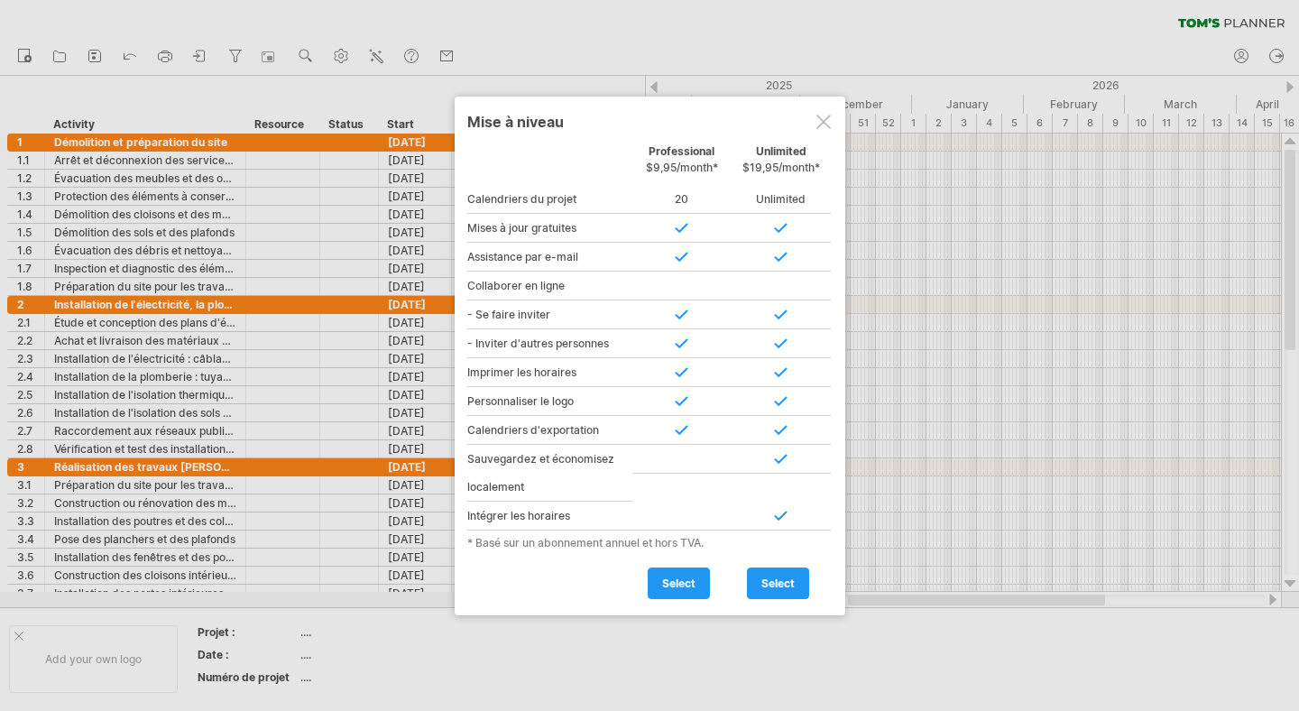
click at [826, 127] on div at bounding box center [823, 122] width 14 height 14
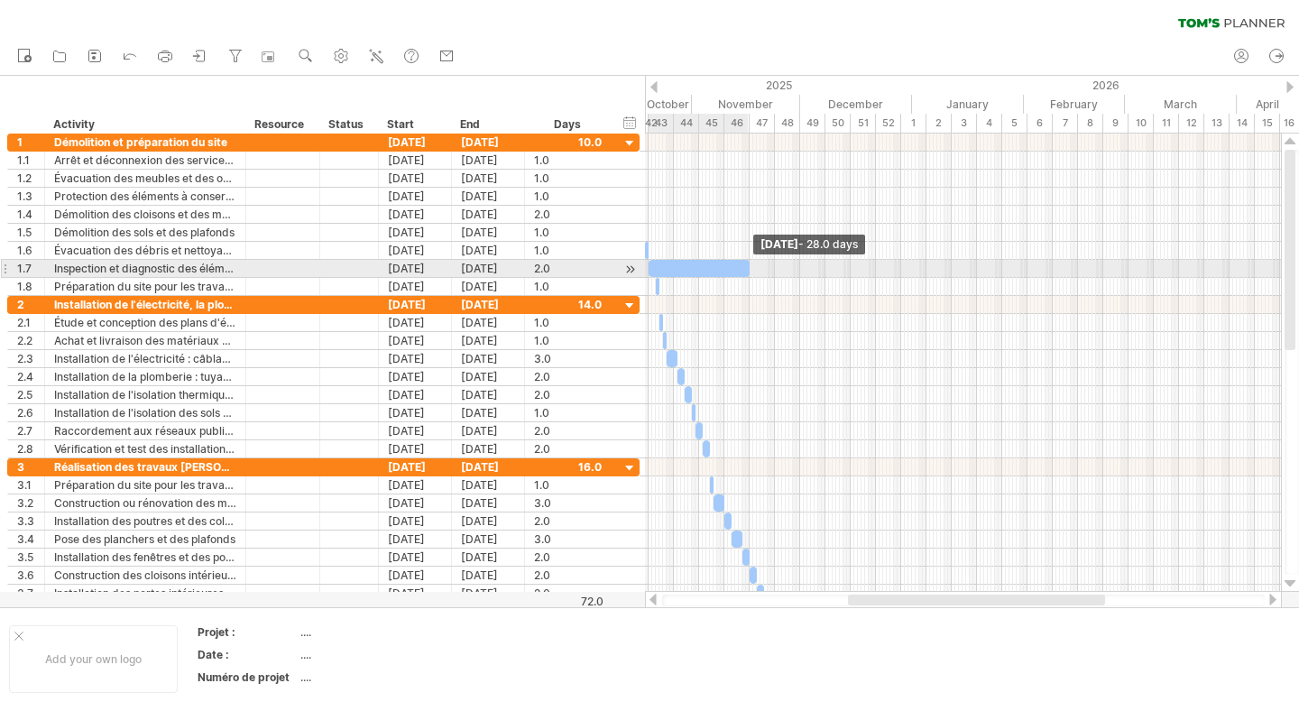
drag, startPoint x: 654, startPoint y: 265, endPoint x: 773, endPoint y: 270, distance: 119.1
click at [753, 270] on span at bounding box center [749, 268] width 7 height 17
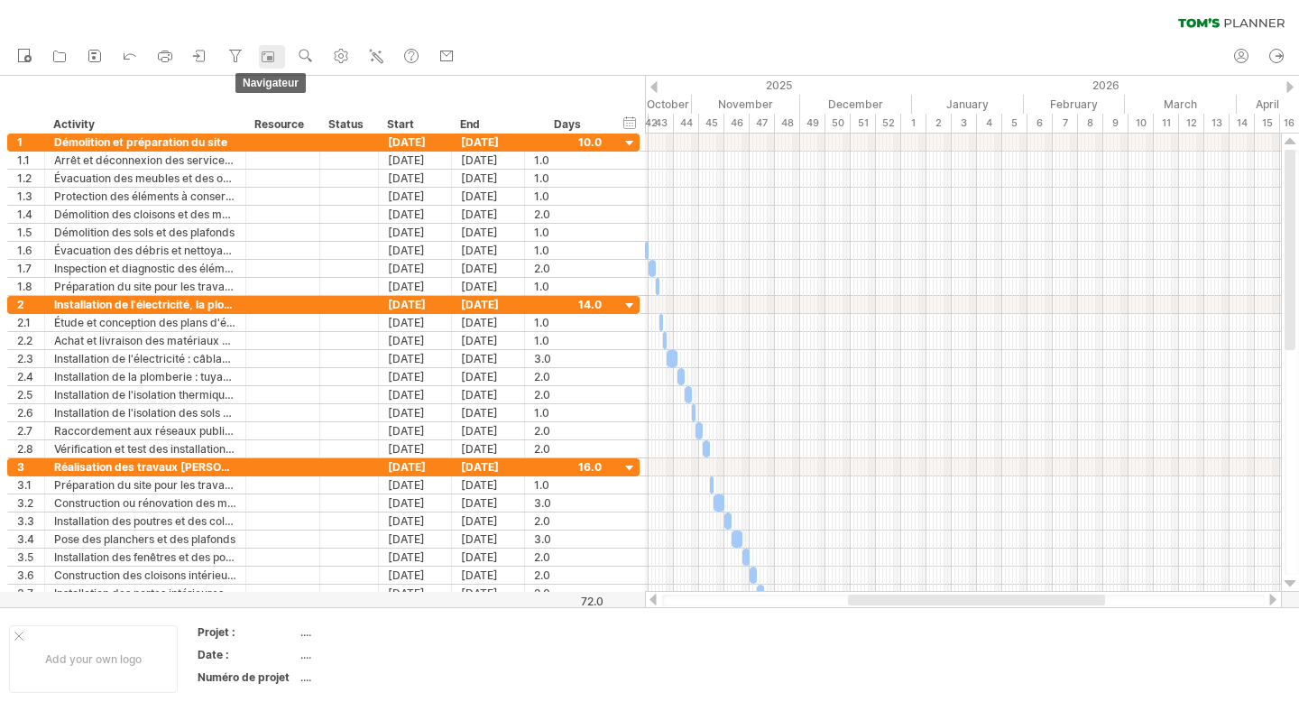
click at [278, 53] on div at bounding box center [271, 57] width 18 height 18
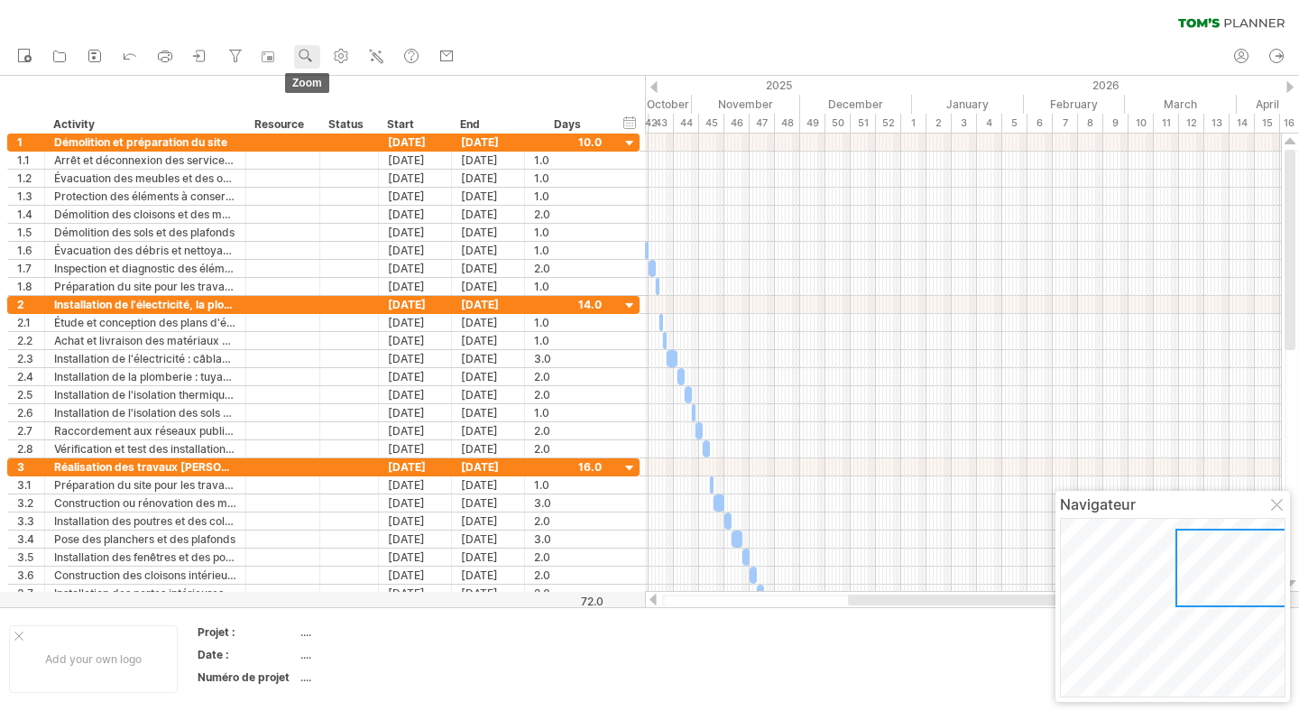
click at [296, 53] on link "zoom" at bounding box center [307, 56] width 26 height 23
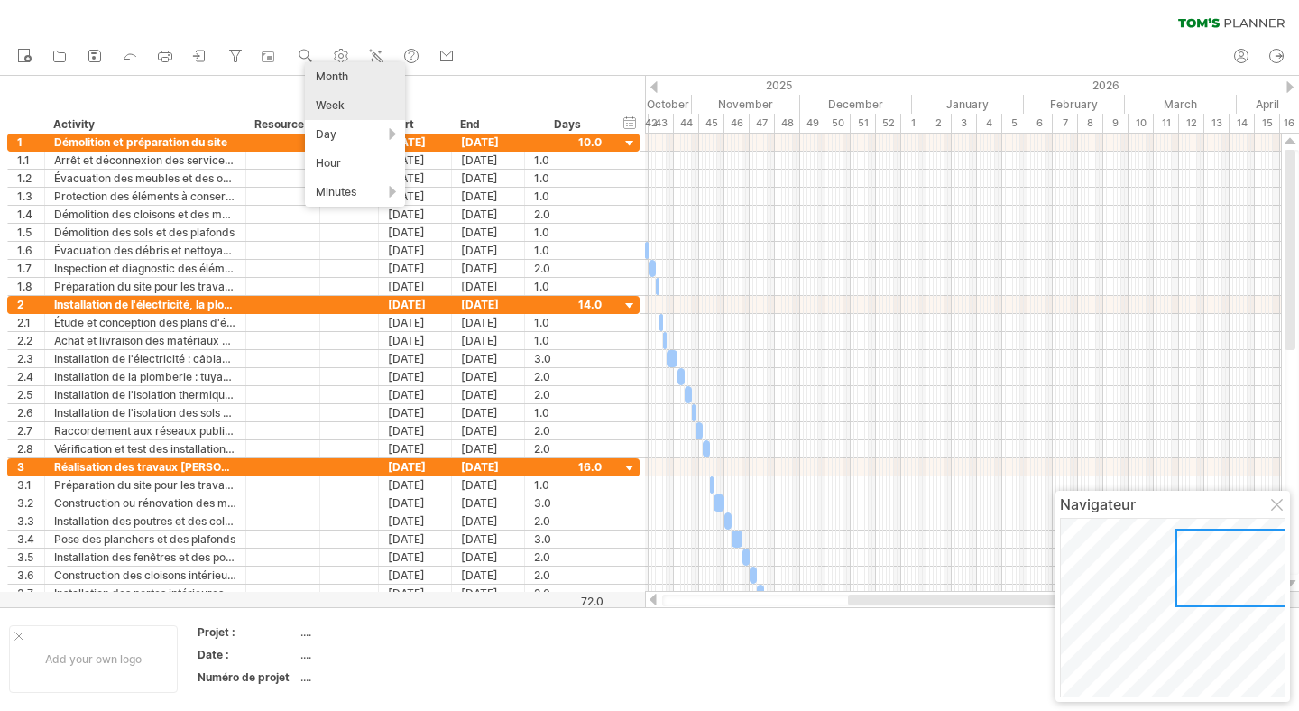
click at [372, 85] on div "Month" at bounding box center [355, 76] width 100 height 29
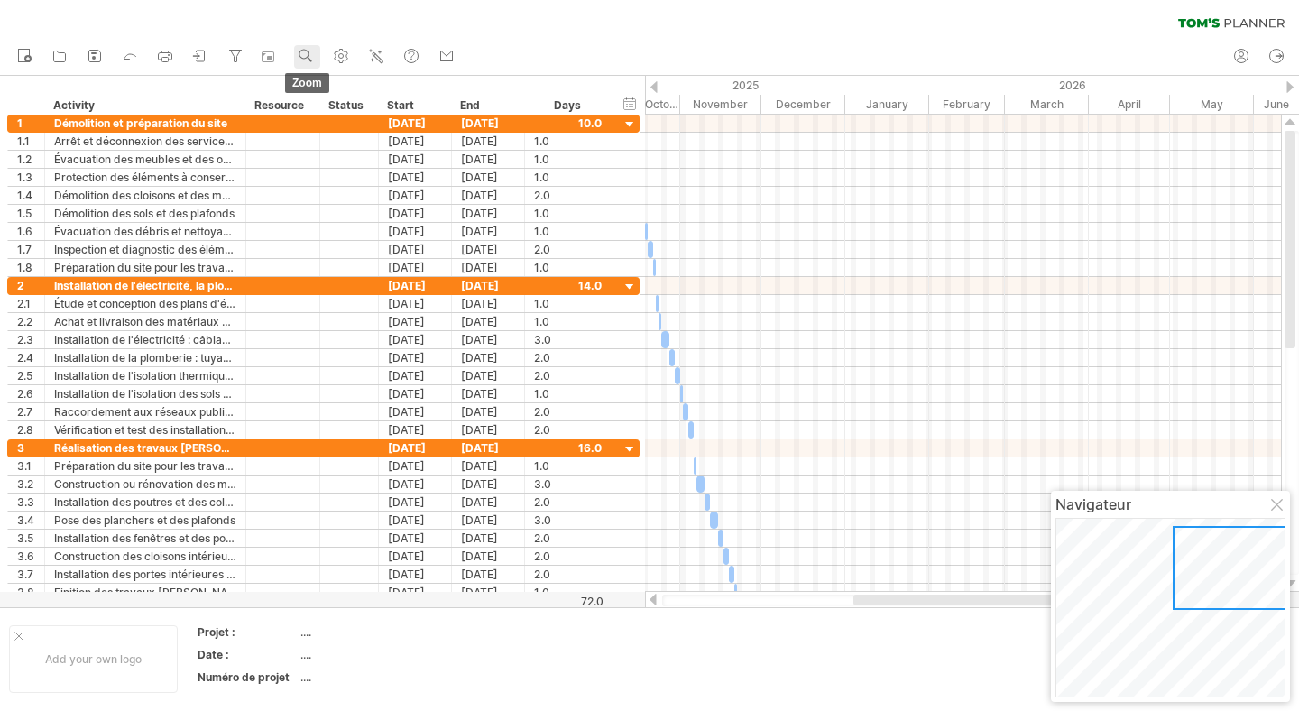
click at [314, 54] on use at bounding box center [306, 56] width 18 height 18
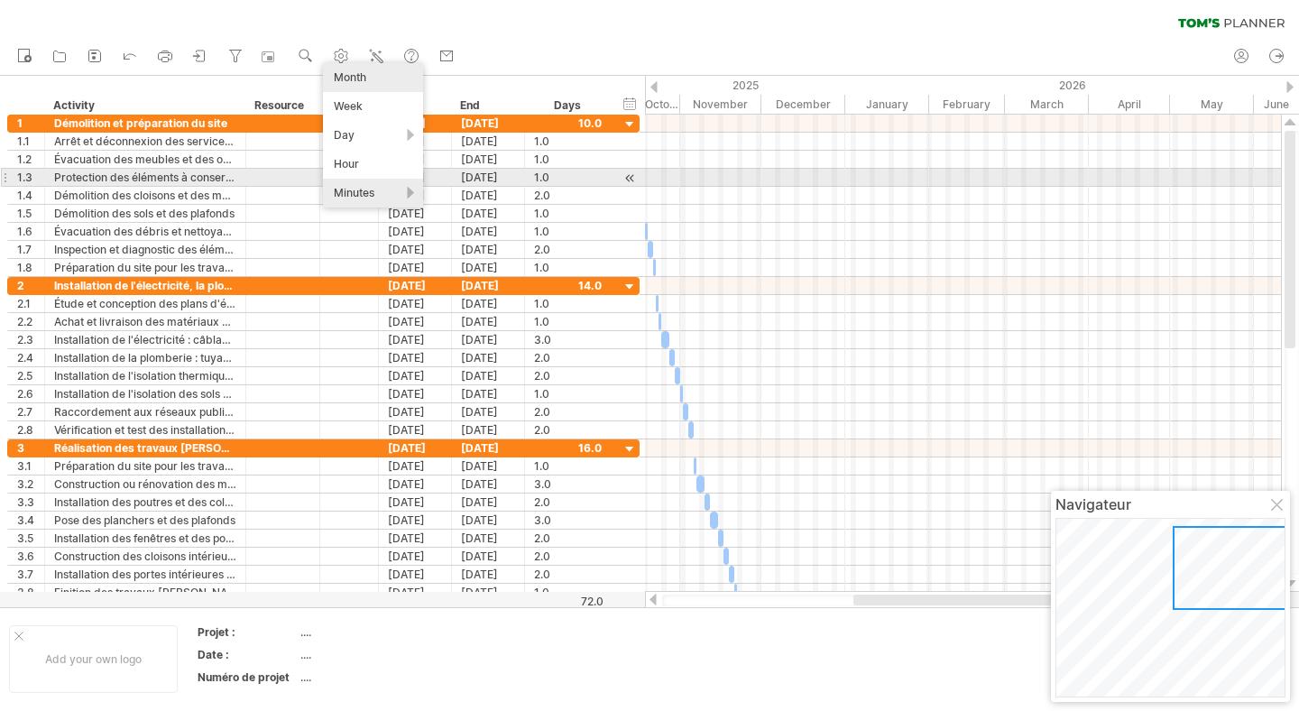
click at [383, 190] on div "Minutes" at bounding box center [373, 193] width 100 height 29
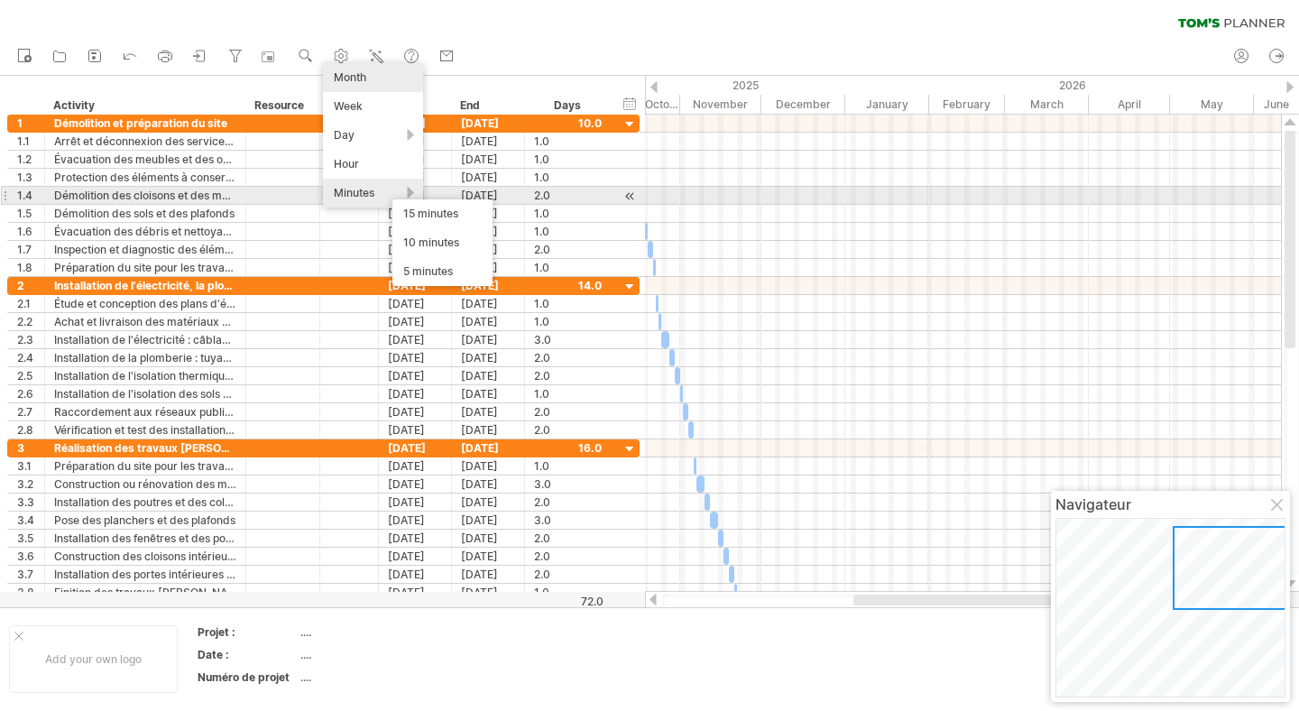
click at [397, 190] on div "Minutes" at bounding box center [373, 193] width 100 height 29
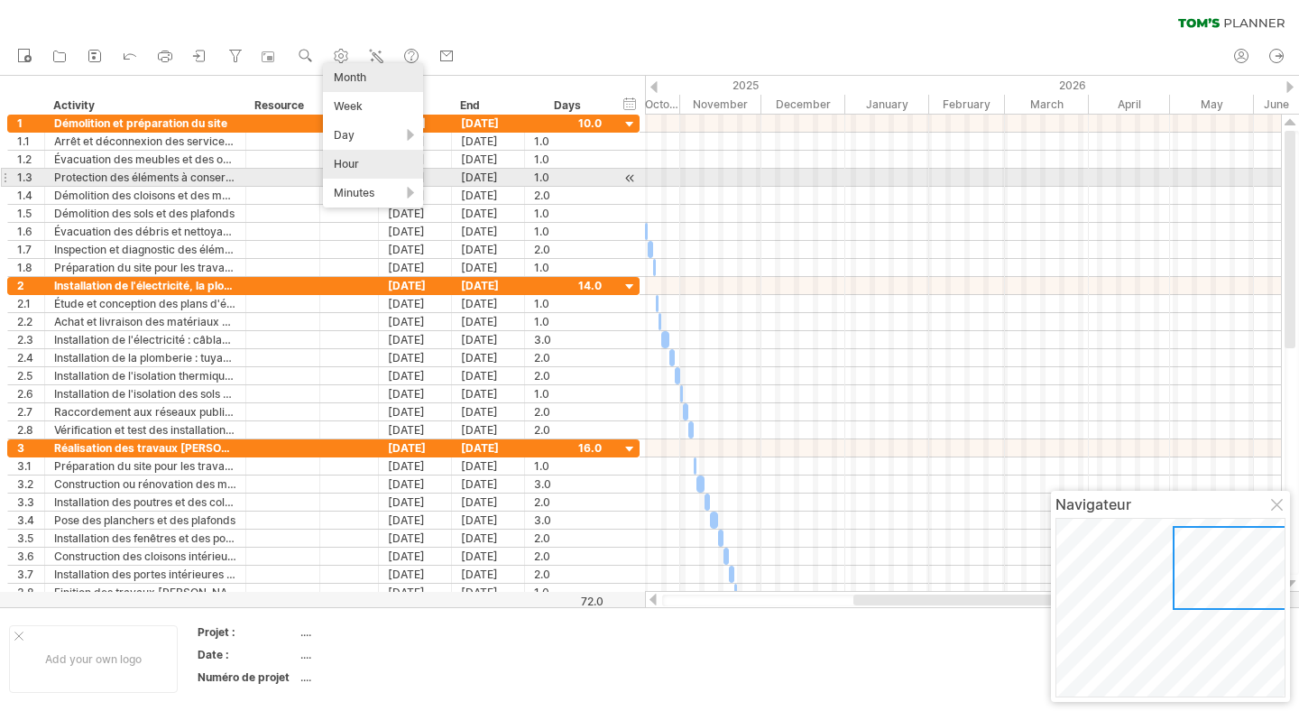
click at [397, 158] on div "Hour" at bounding box center [373, 164] width 100 height 29
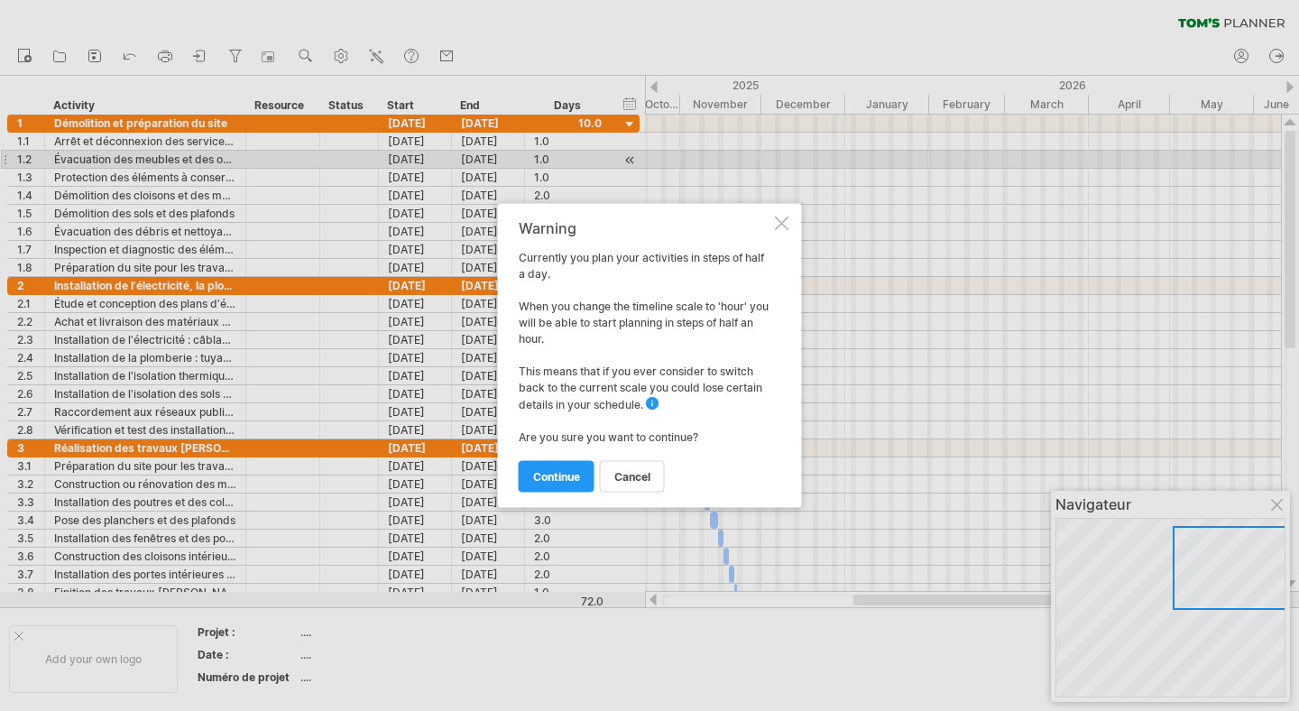
click at [781, 225] on div at bounding box center [782, 223] width 14 height 14
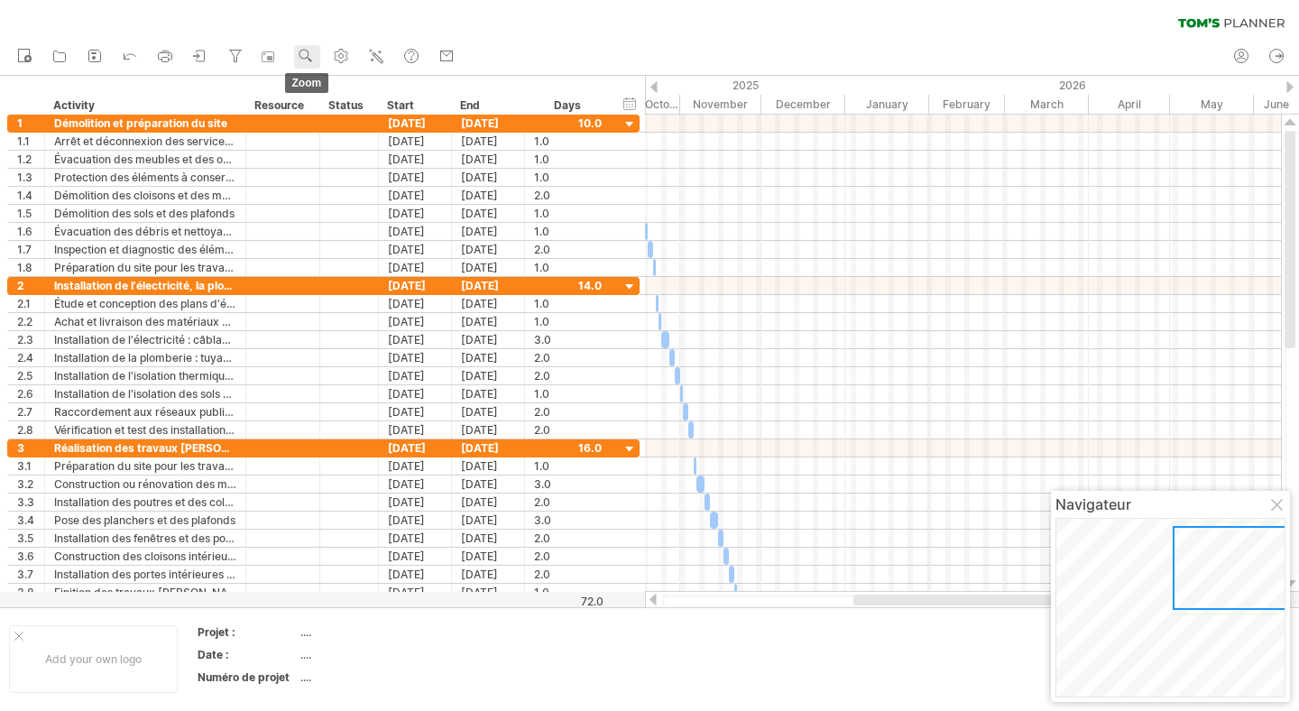
click at [314, 61] on use at bounding box center [306, 56] width 18 height 18
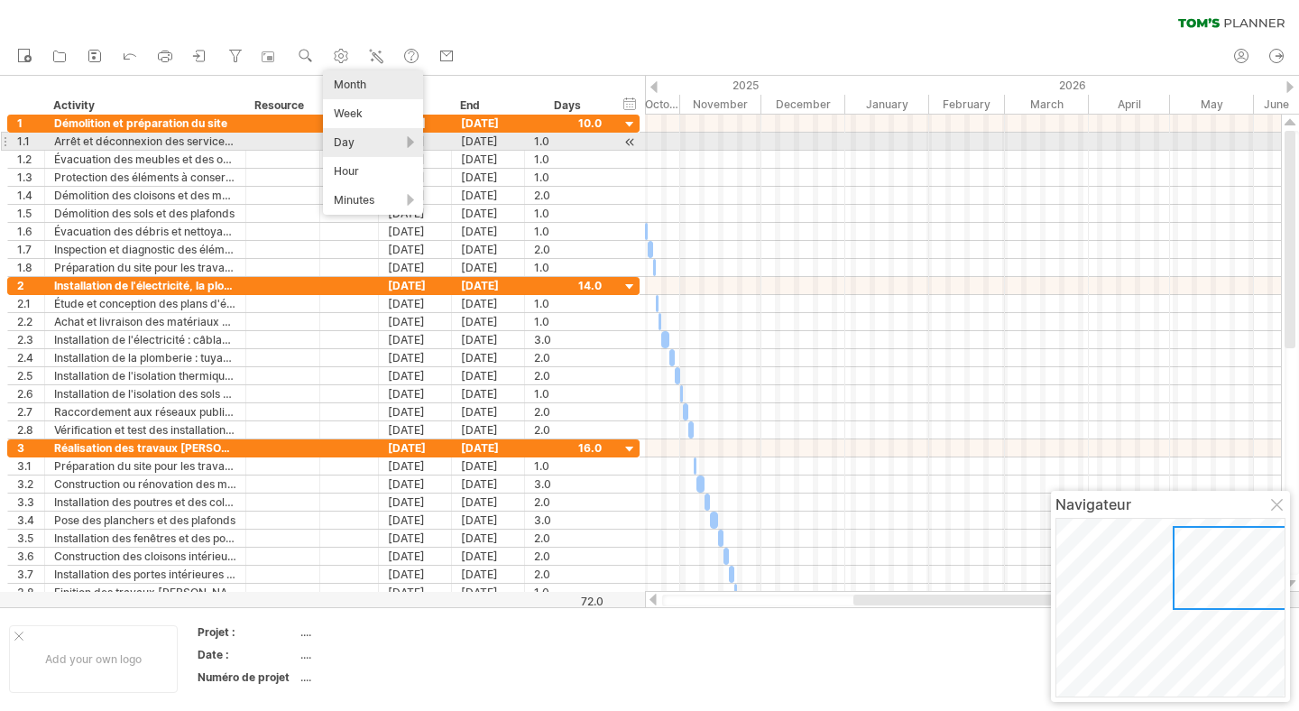
click at [401, 142] on div "Day" at bounding box center [373, 142] width 100 height 29
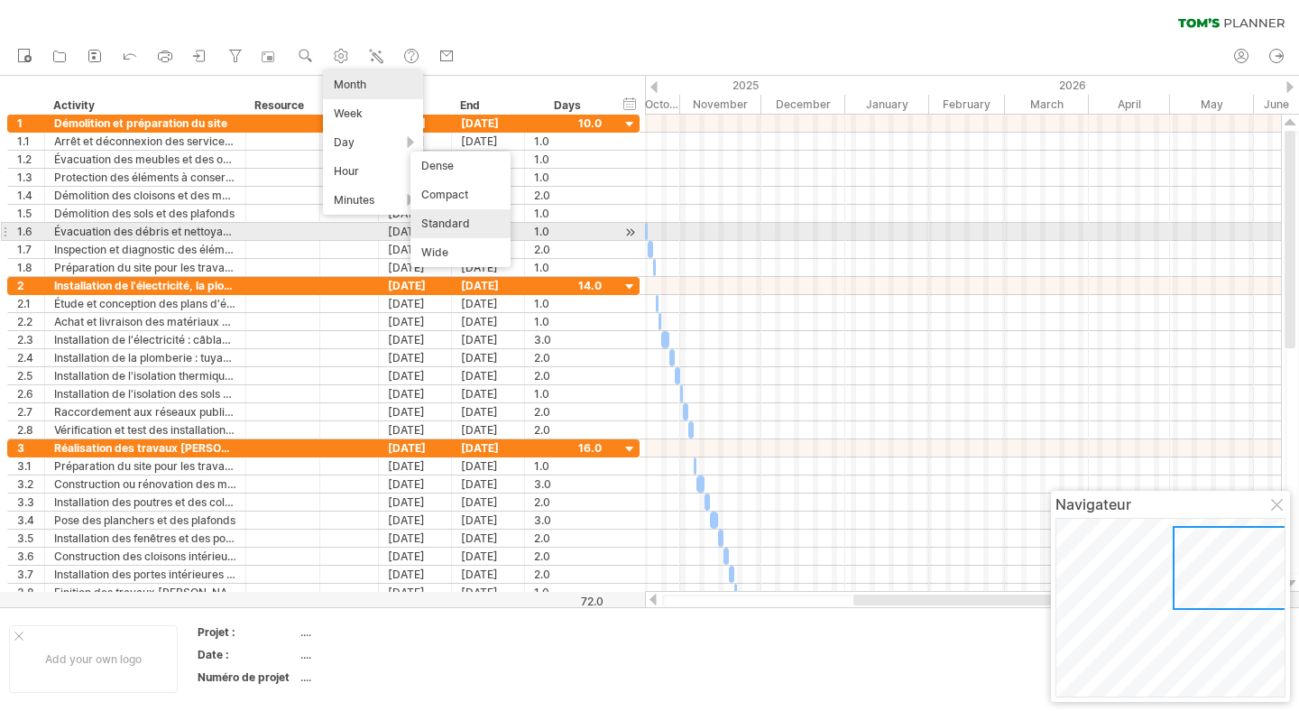
click at [447, 231] on div "Standard" at bounding box center [460, 223] width 100 height 29
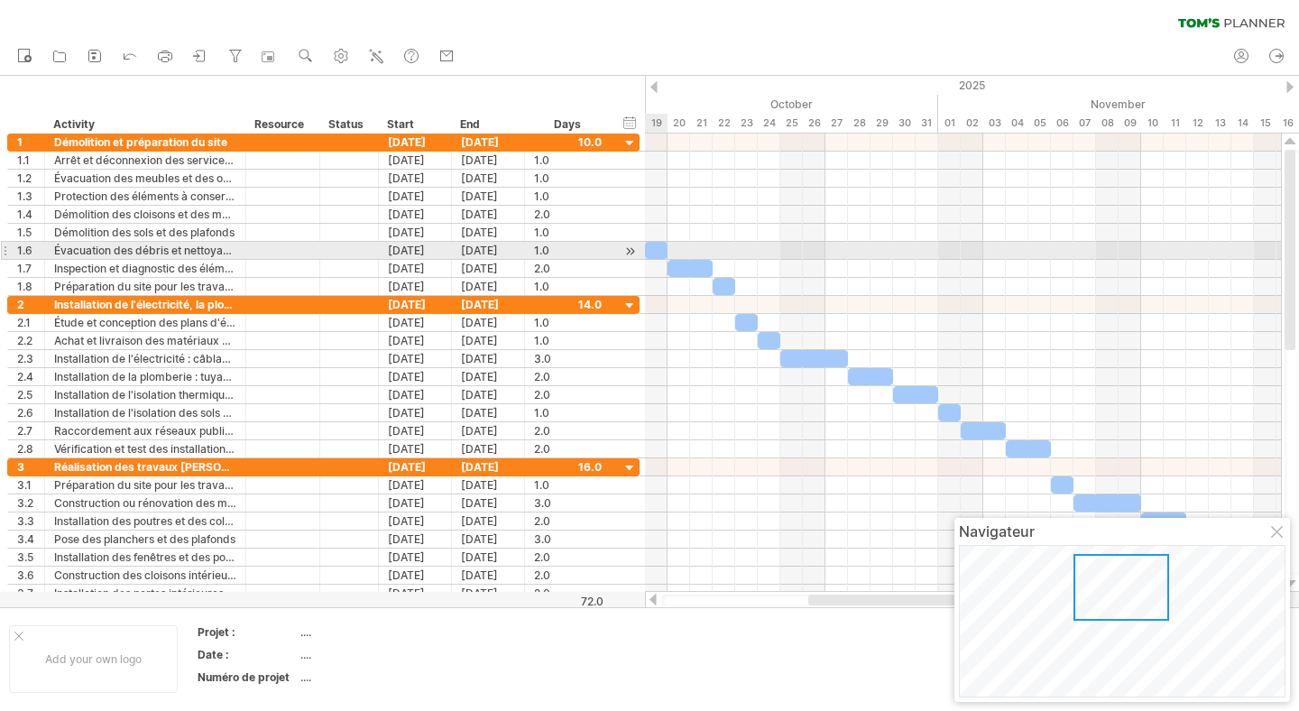
click at [660, 247] on div at bounding box center [656, 250] width 23 height 17
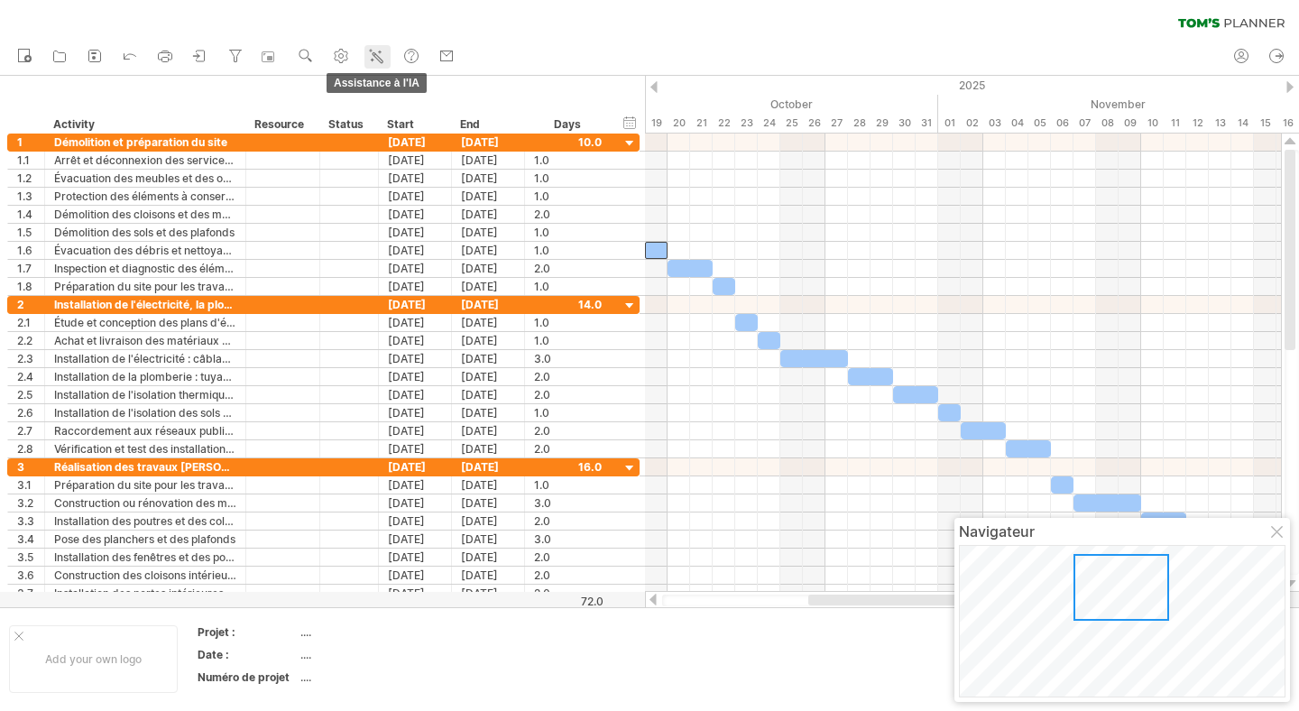
click at [375, 50] on icon at bounding box center [376, 56] width 18 height 18
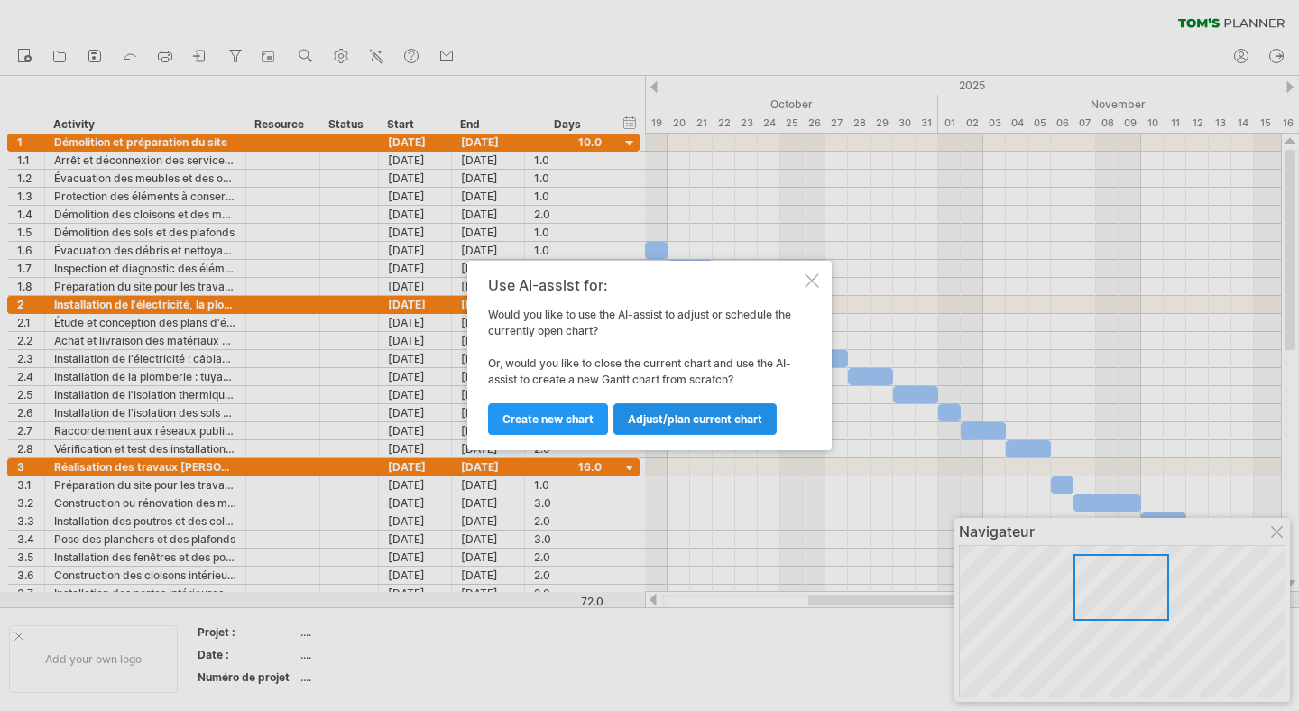
click at [682, 434] on link "Adjust/plan current chart" at bounding box center [694, 419] width 163 height 32
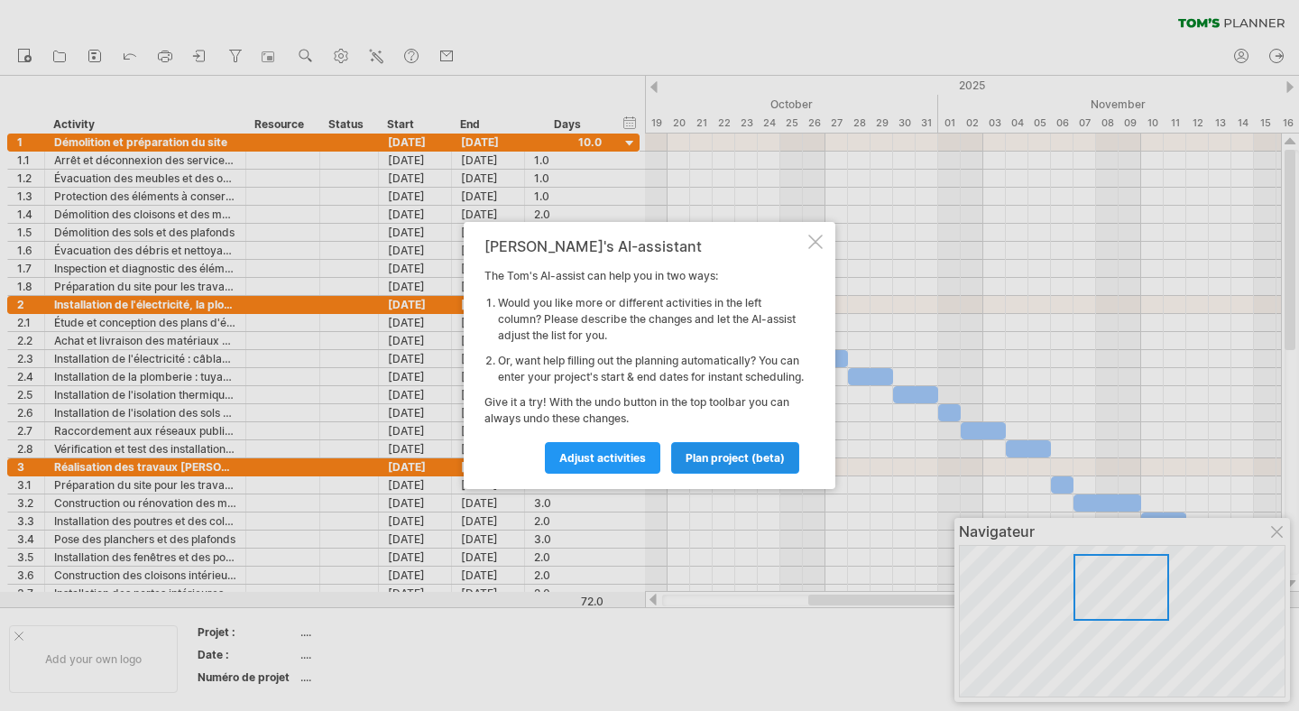
click at [724, 464] on span "plan project (beta)" at bounding box center [734, 458] width 99 height 14
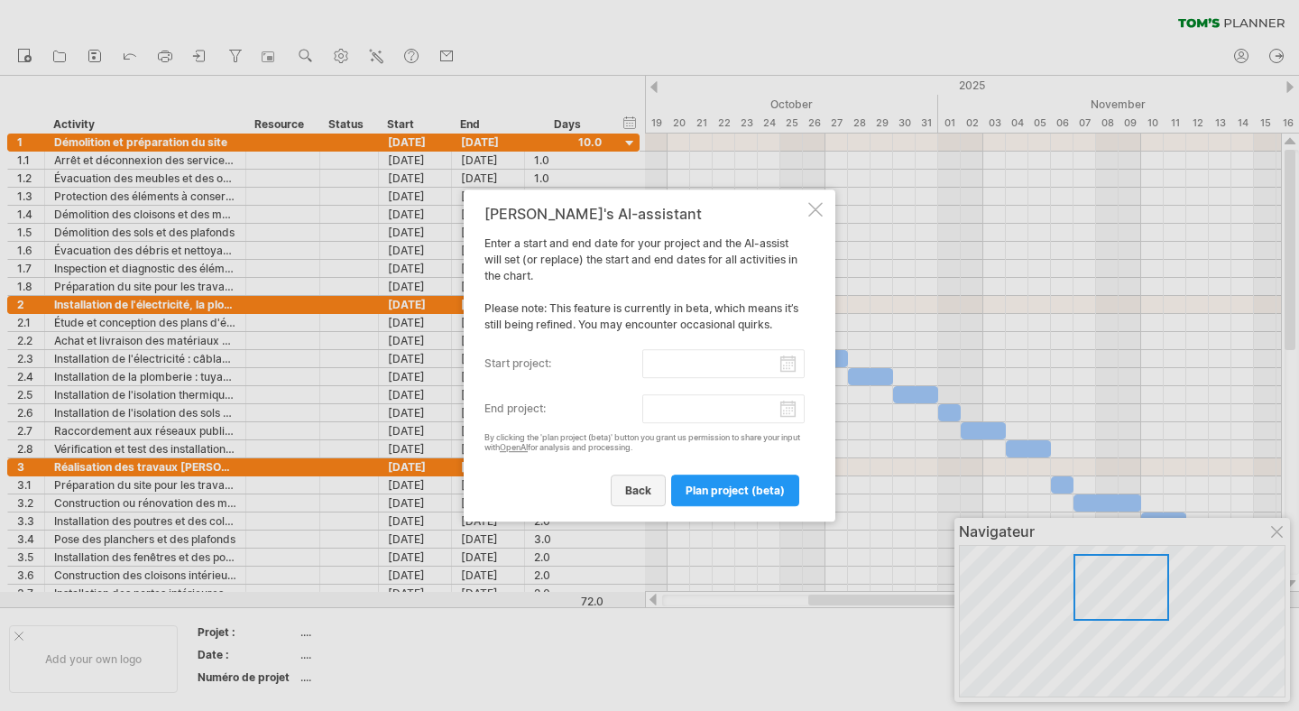
click at [650, 480] on link "back" at bounding box center [638, 490] width 55 height 32
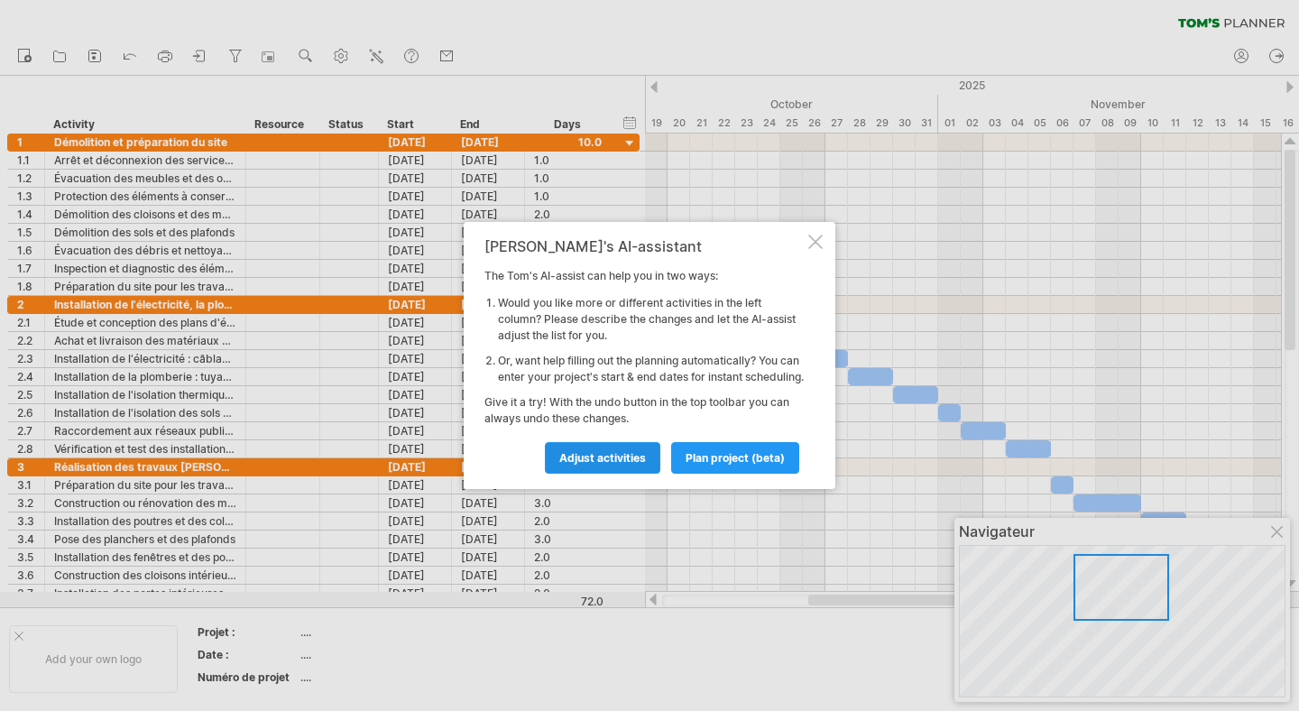
click at [621, 464] on span "Adjust activities" at bounding box center [602, 458] width 87 height 14
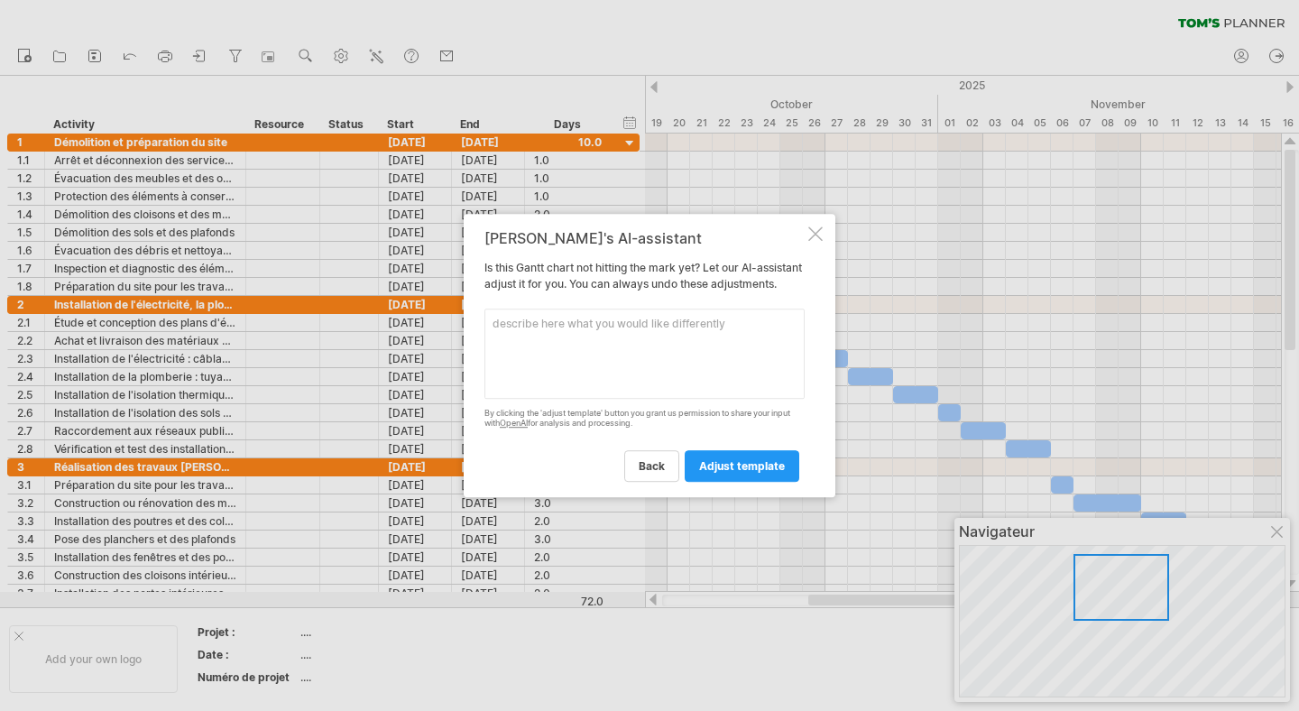
click at [641, 362] on textarea at bounding box center [644, 353] width 320 height 90
click at [818, 229] on div at bounding box center [815, 233] width 14 height 14
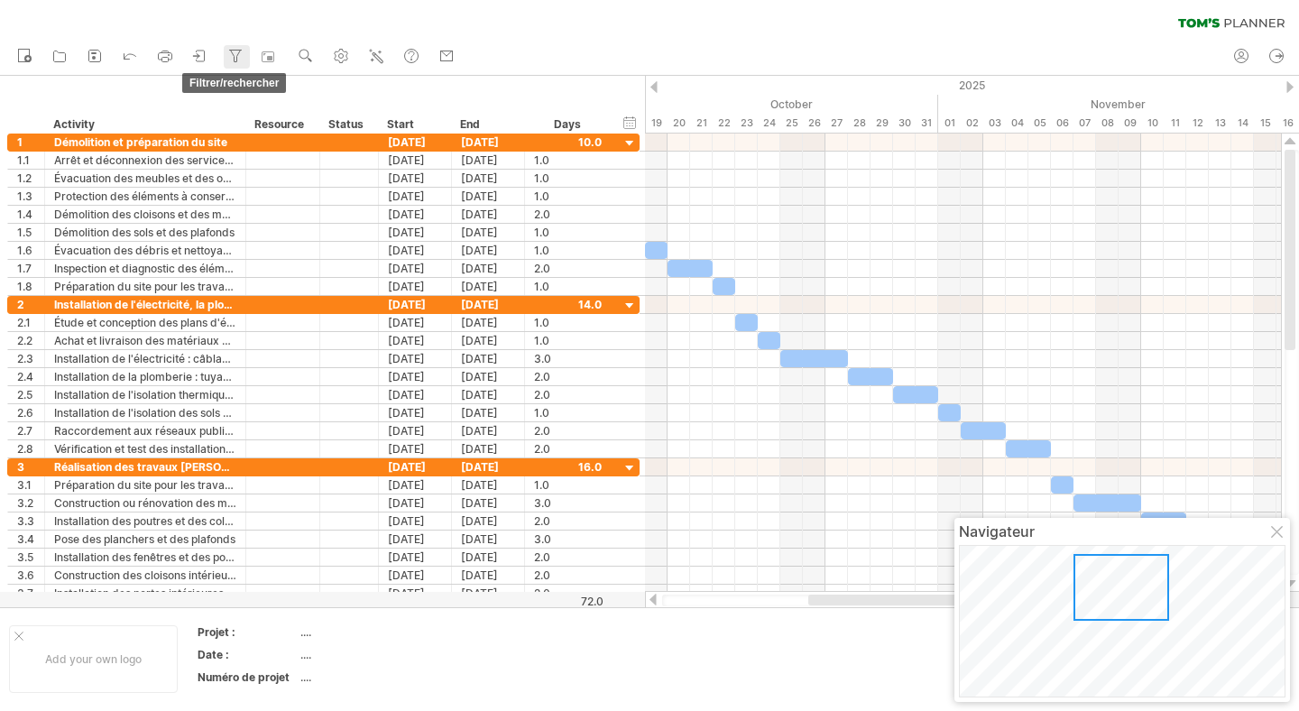
click at [235, 59] on icon at bounding box center [236, 57] width 10 height 12
type input "**********"
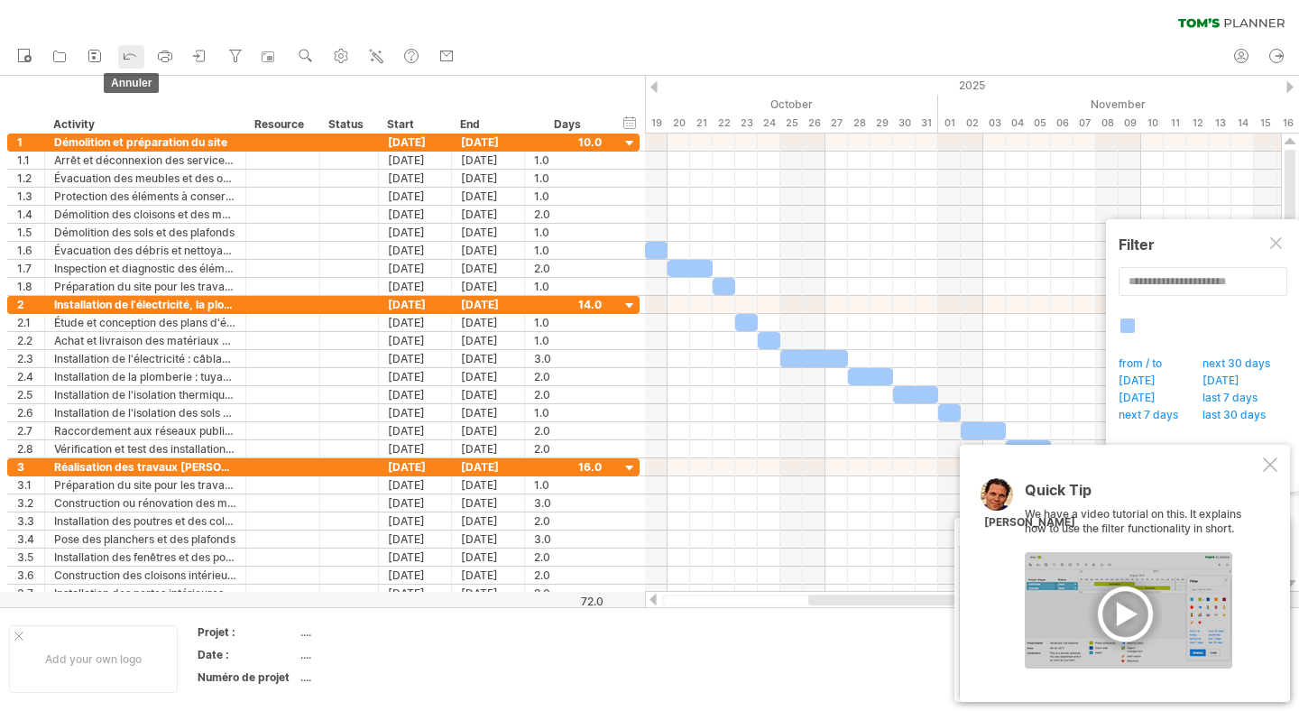
drag, startPoint x: 205, startPoint y: 55, endPoint x: 131, endPoint y: 49, distance: 74.2
click at [1271, 463] on div at bounding box center [1270, 464] width 14 height 14
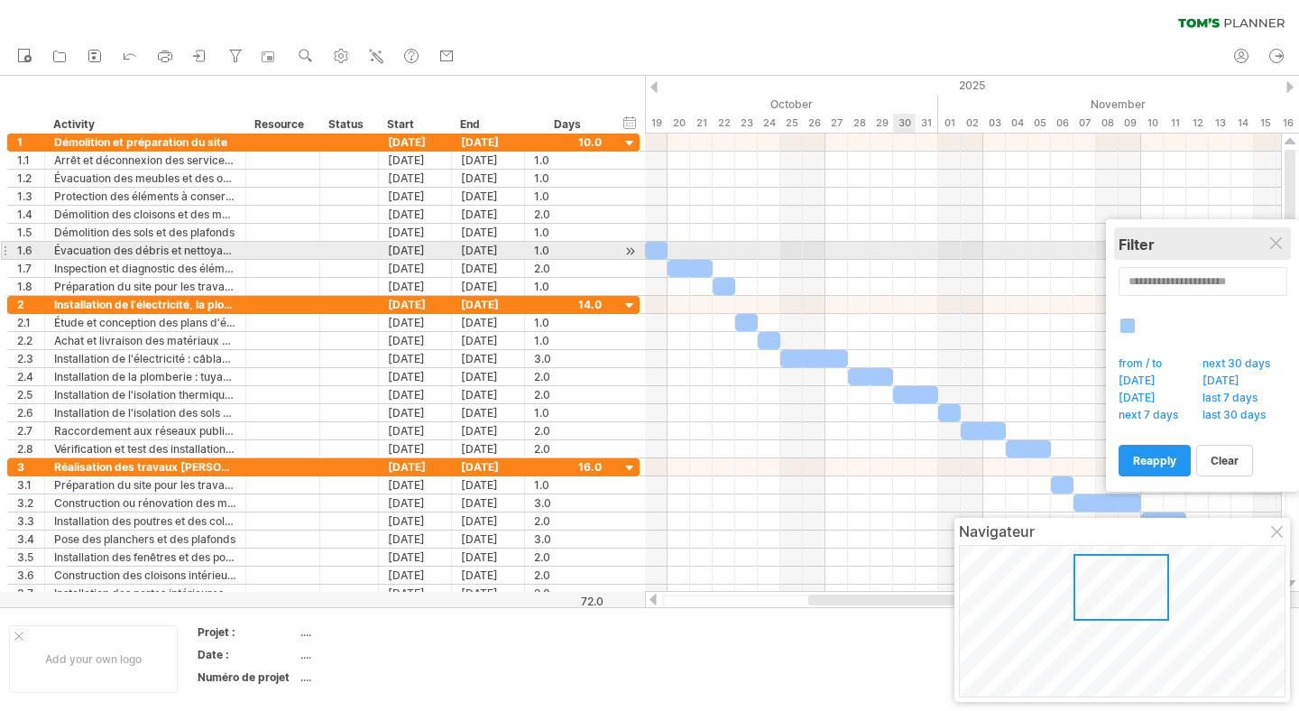
click at [1285, 250] on div "Filter" at bounding box center [1202, 244] width 168 height 18
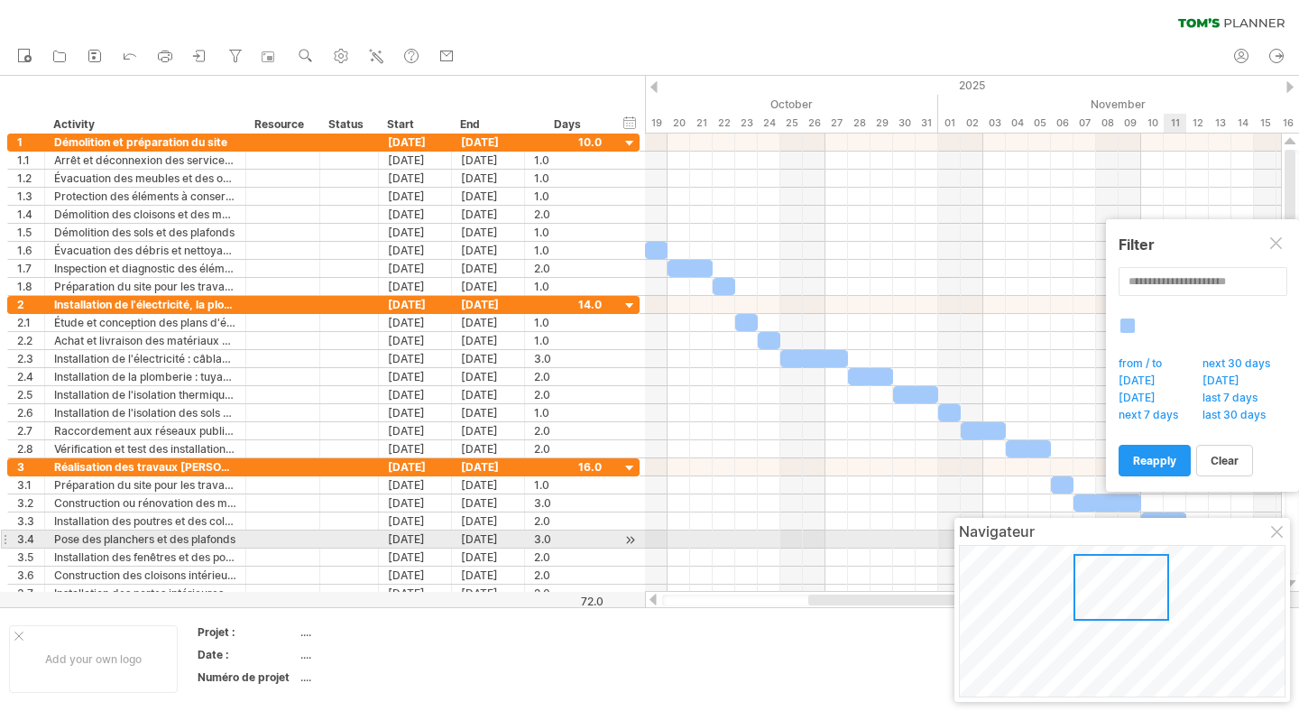
click at [1277, 532] on div at bounding box center [1278, 533] width 14 height 14
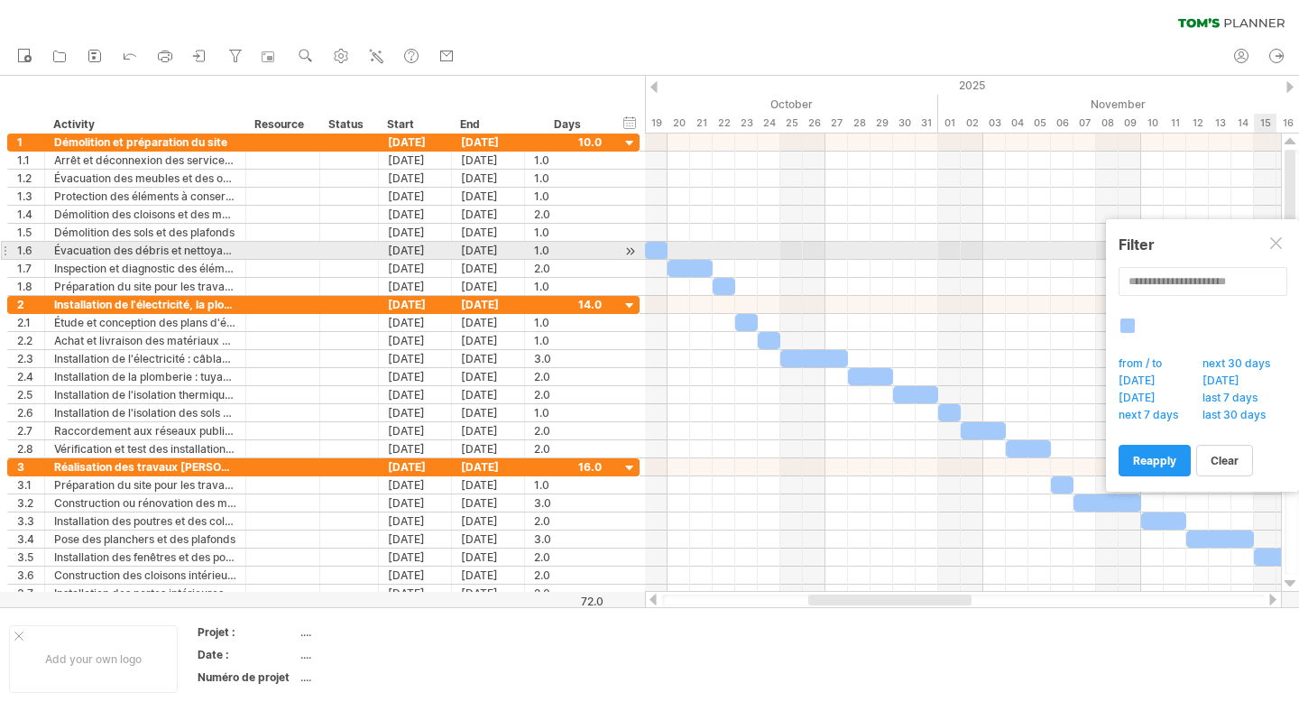
click at [1282, 243] on div at bounding box center [1277, 244] width 14 height 14
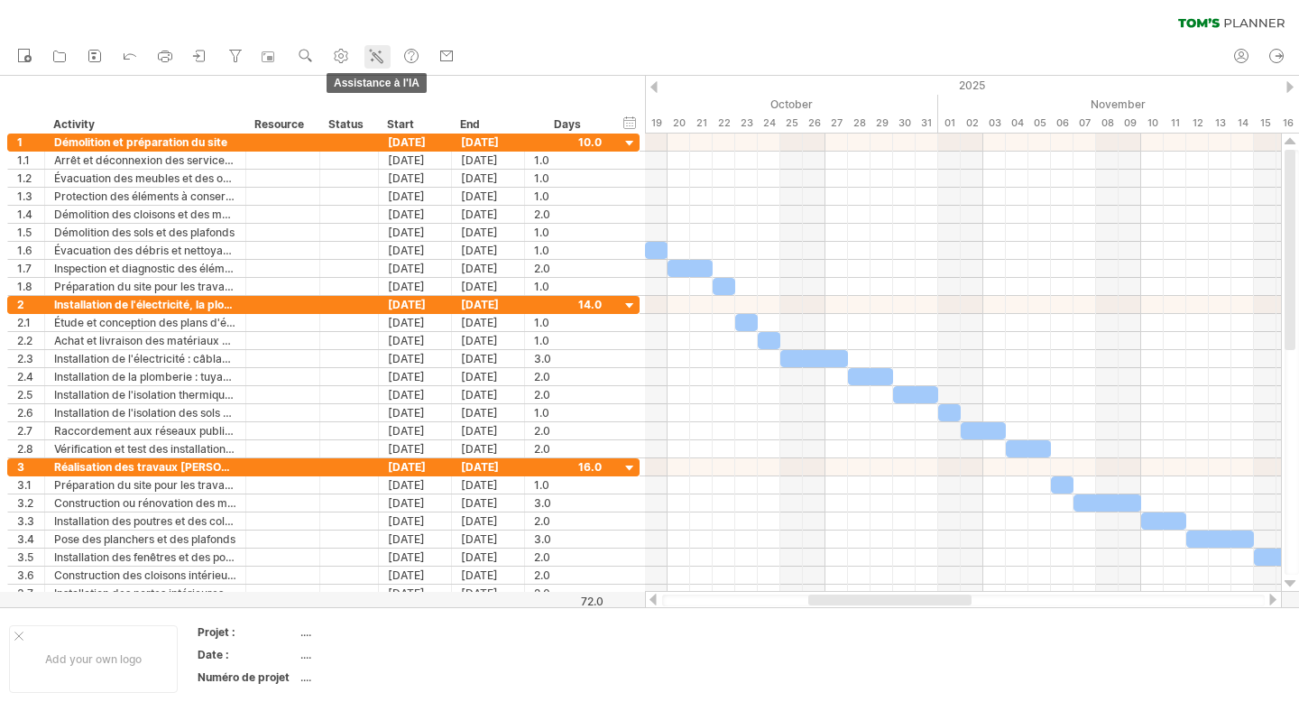
click at [370, 46] on link "Assistance à l'IA" at bounding box center [377, 56] width 26 height 23
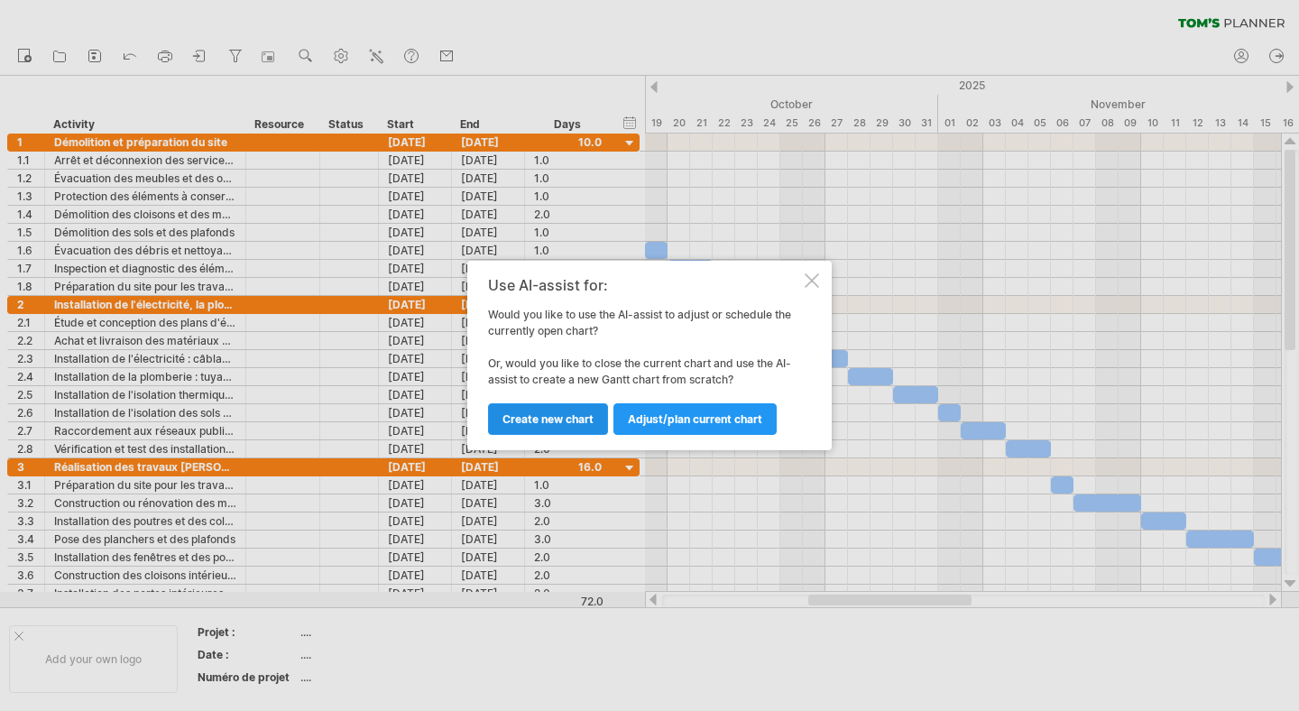
click at [549, 427] on link "Create new chart" at bounding box center [548, 419] width 120 height 32
